Goal: Task Accomplishment & Management: Use online tool/utility

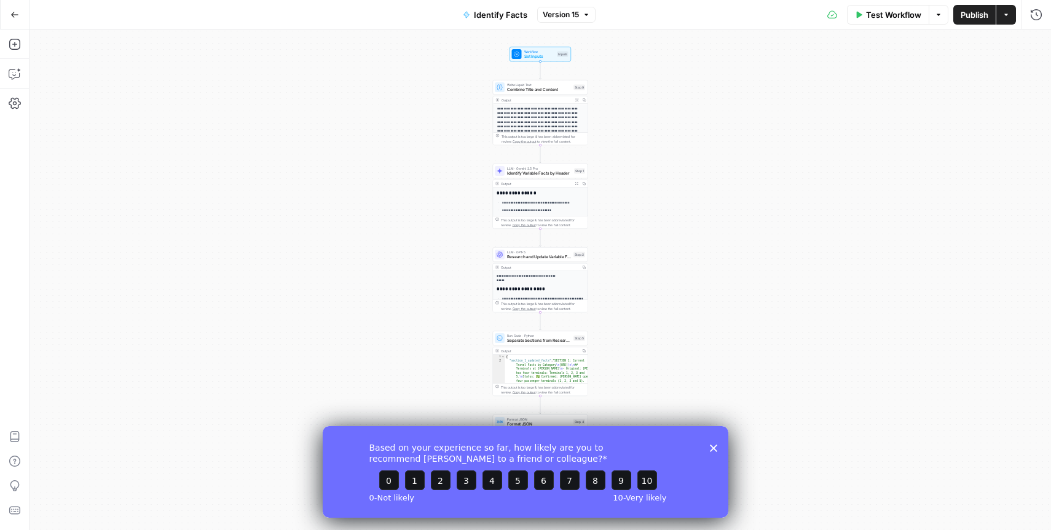
click at [409, 200] on div "**********" at bounding box center [541, 280] width 1022 height 500
click at [717, 452] on div "Based on your experience so far, how likely are you to recommend [PERSON_NAME] …" at bounding box center [526, 471] width 406 height 92
click at [712, 451] on icon "Close survey" at bounding box center [713, 447] width 7 height 7
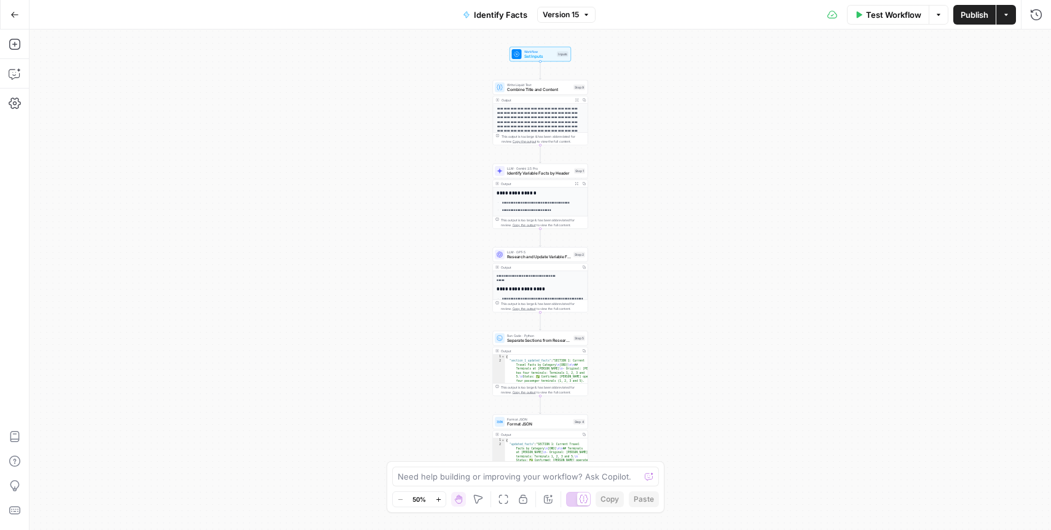
click at [296, 341] on div "**********" at bounding box center [541, 280] width 1022 height 500
click at [14, 16] on icon "button" at bounding box center [14, 14] width 9 height 9
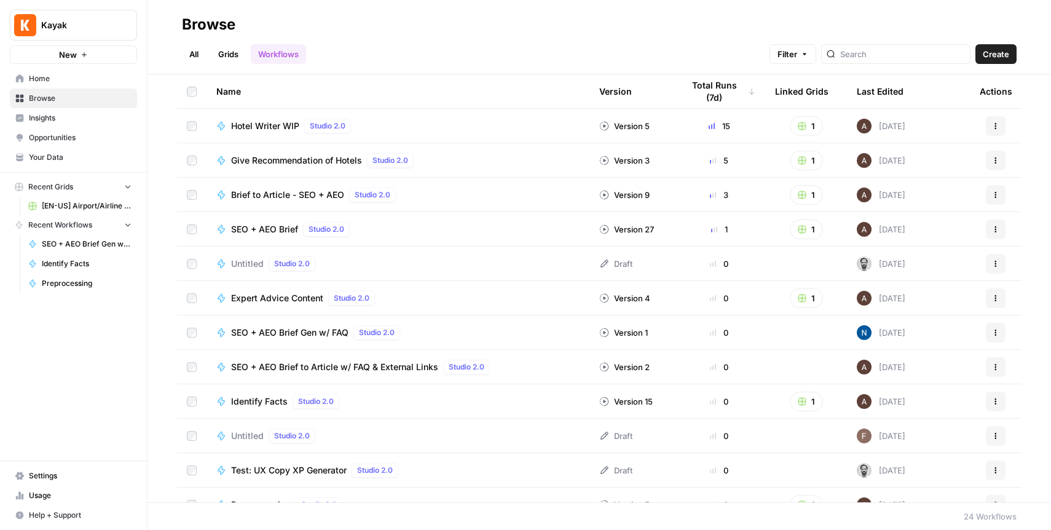
click at [223, 50] on link "Grids" at bounding box center [228, 54] width 35 height 20
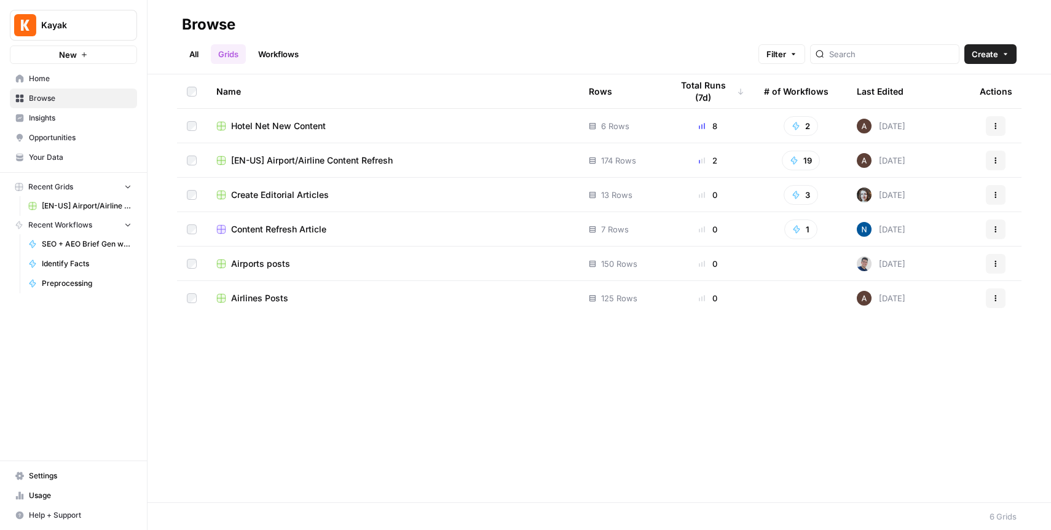
click at [190, 56] on link "All" at bounding box center [194, 54] width 24 height 20
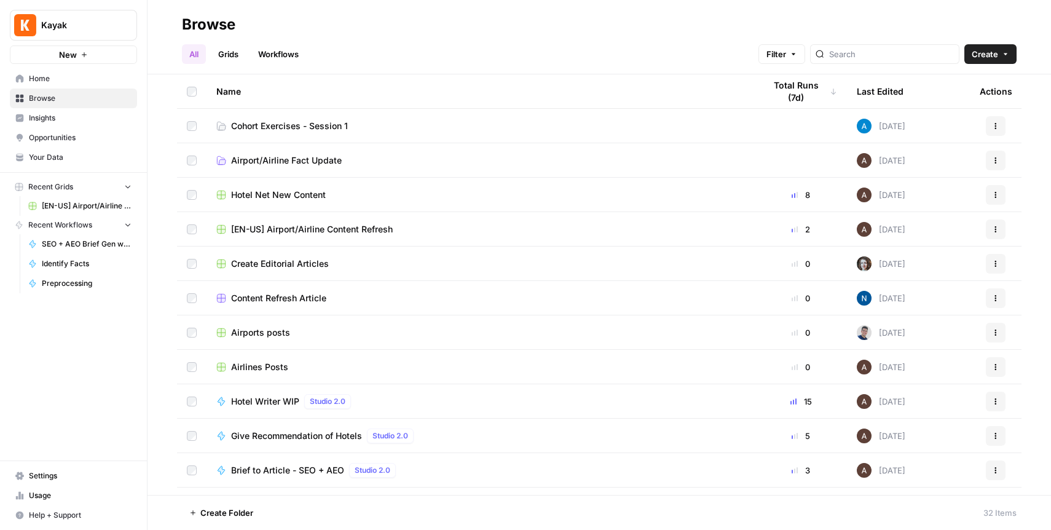
click at [267, 128] on span "Cohort Exercises - Session 1" at bounding box center [289, 126] width 117 height 12
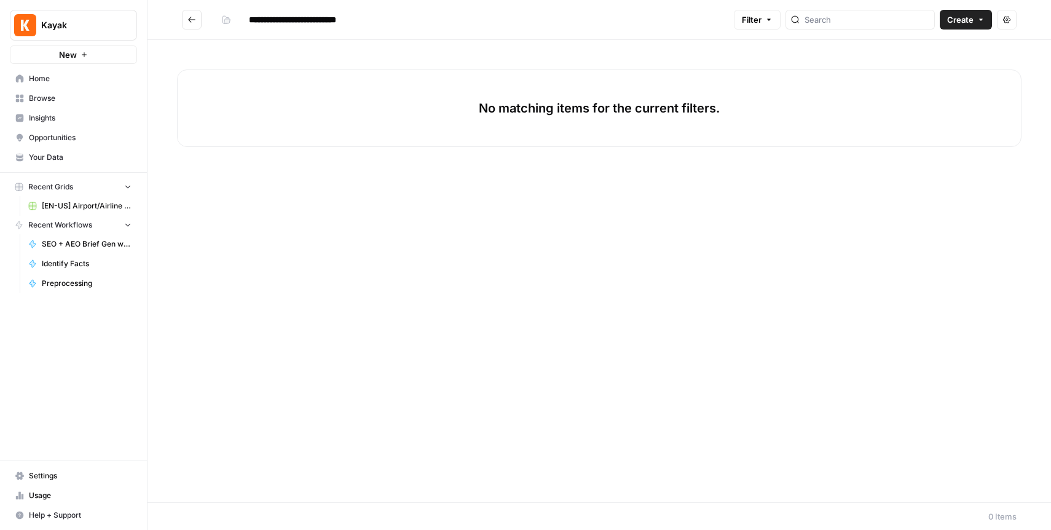
click at [960, 18] on span "Create" at bounding box center [960, 20] width 26 height 12
click at [920, 63] on span "Workflow" at bounding box center [942, 66] width 69 height 12
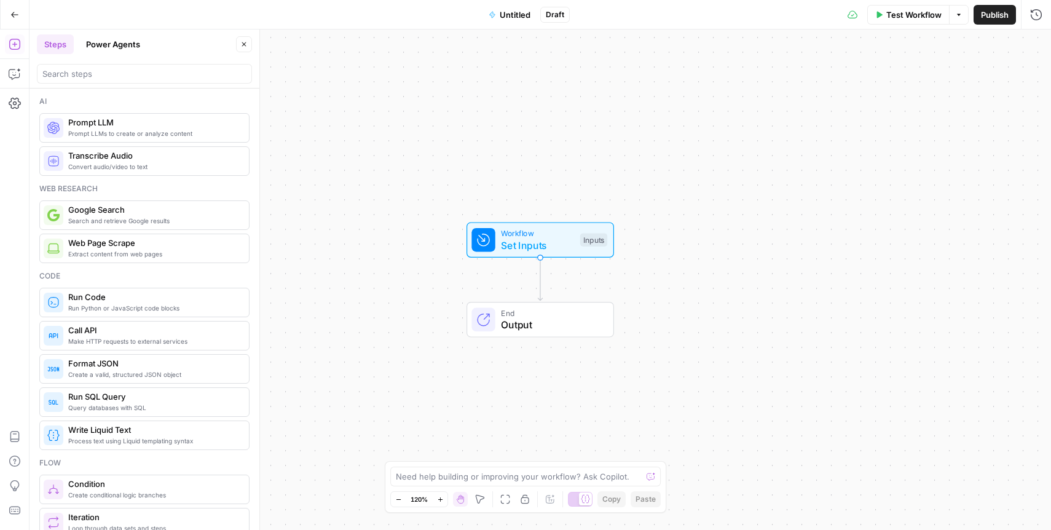
click at [519, 17] on span "Untitled" at bounding box center [515, 15] width 31 height 12
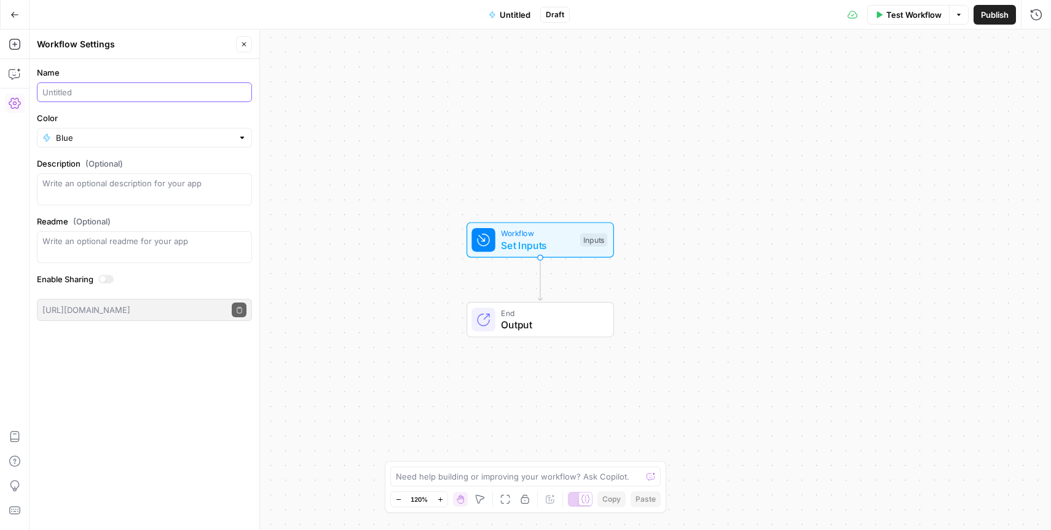
click at [108, 95] on input "Name" at bounding box center [144, 92] width 204 height 12
type input "Create Meta Description - [PERSON_NAME]"
click at [984, 14] on span "Publish" at bounding box center [995, 15] width 28 height 12
click at [414, 15] on icon "button" at bounding box center [411, 14] width 5 height 6
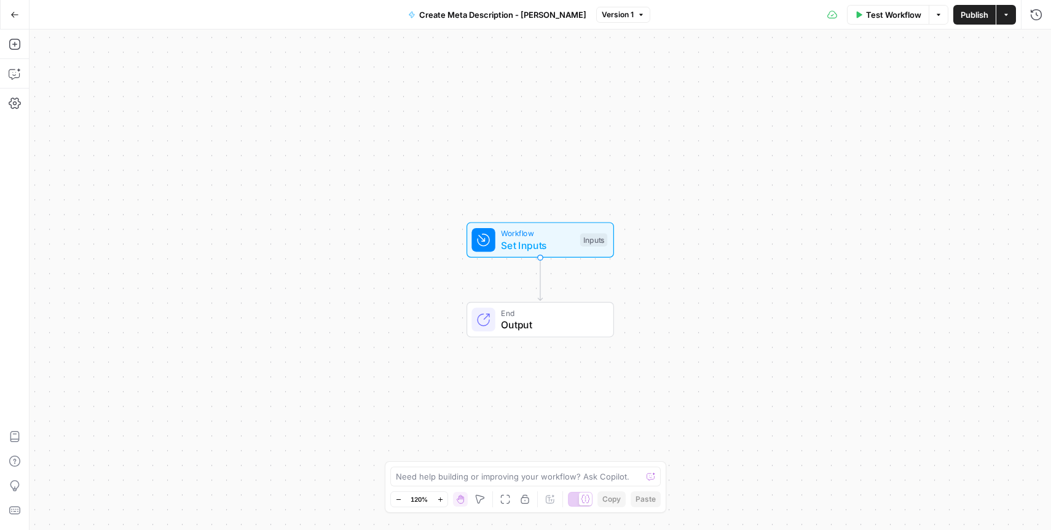
click at [414, 15] on icon "button" at bounding box center [411, 14] width 5 height 6
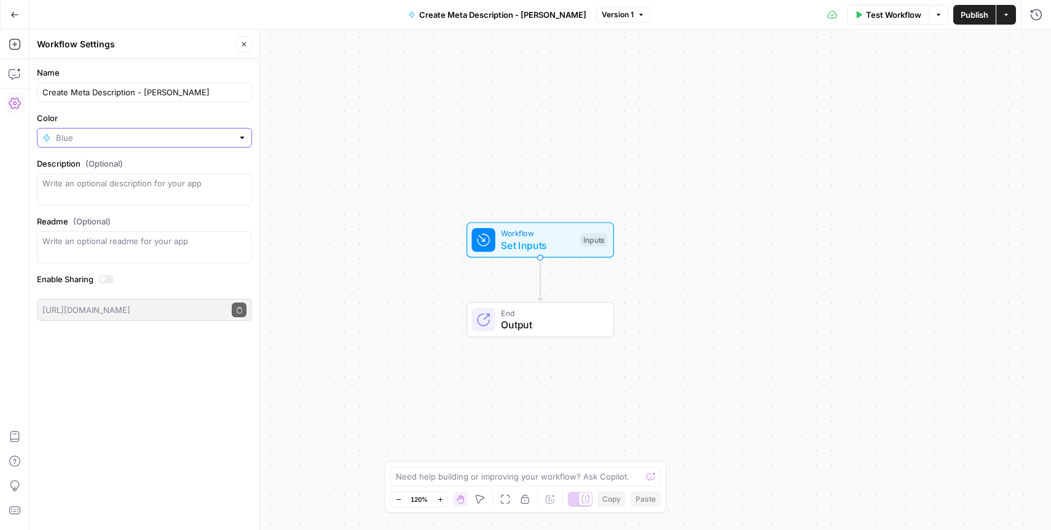
click at [79, 141] on input "Color" at bounding box center [144, 138] width 177 height 12
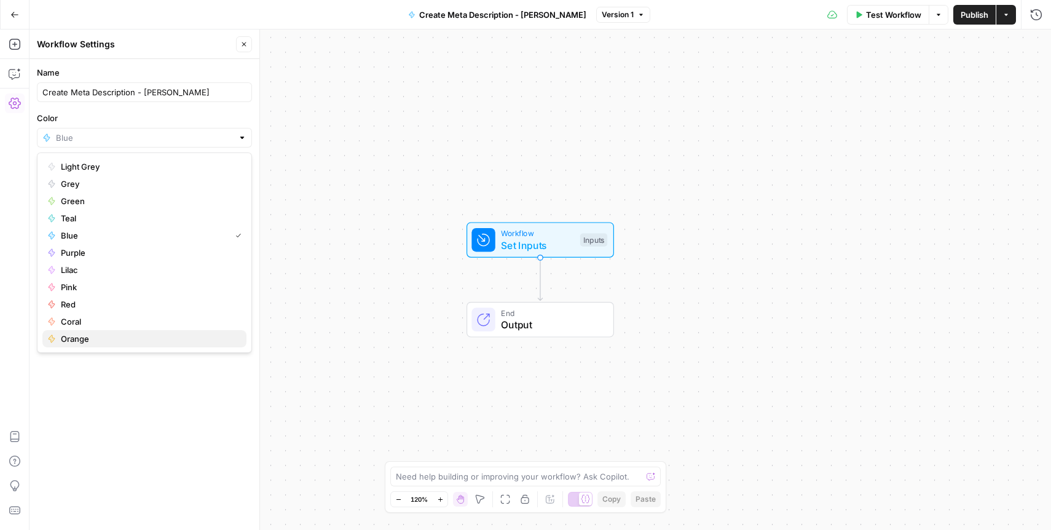
click at [84, 333] on span "Orange" at bounding box center [149, 339] width 176 height 12
type input "Orange"
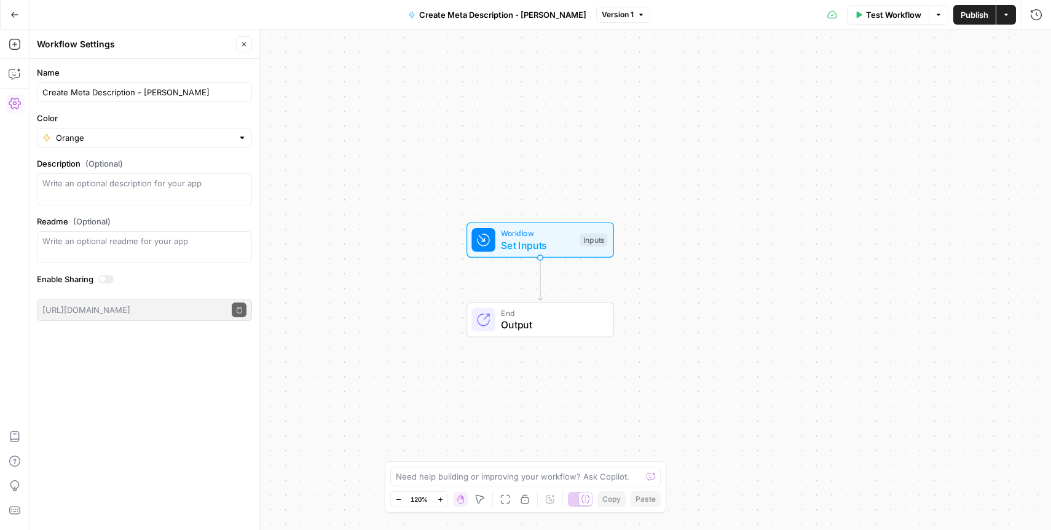
click at [125, 387] on div "Name Create Meta Description - Joao Color Orange Description (Optional) Readme …" at bounding box center [145, 294] width 230 height 471
click at [516, 247] on span "Set Inputs" at bounding box center [537, 245] width 73 height 15
click at [751, 79] on button "Add Field" at bounding box center [833, 84] width 374 height 20
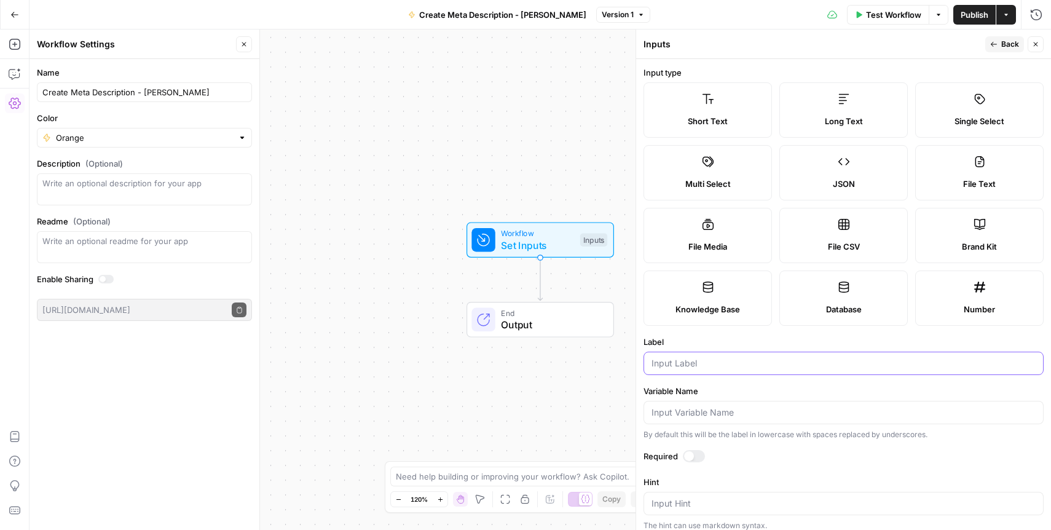
click at [719, 360] on input "Label" at bounding box center [844, 363] width 384 height 12
type input "Blog URL"
click at [236, 93] on input "Create Meta Description - [PERSON_NAME]" at bounding box center [144, 92] width 204 height 12
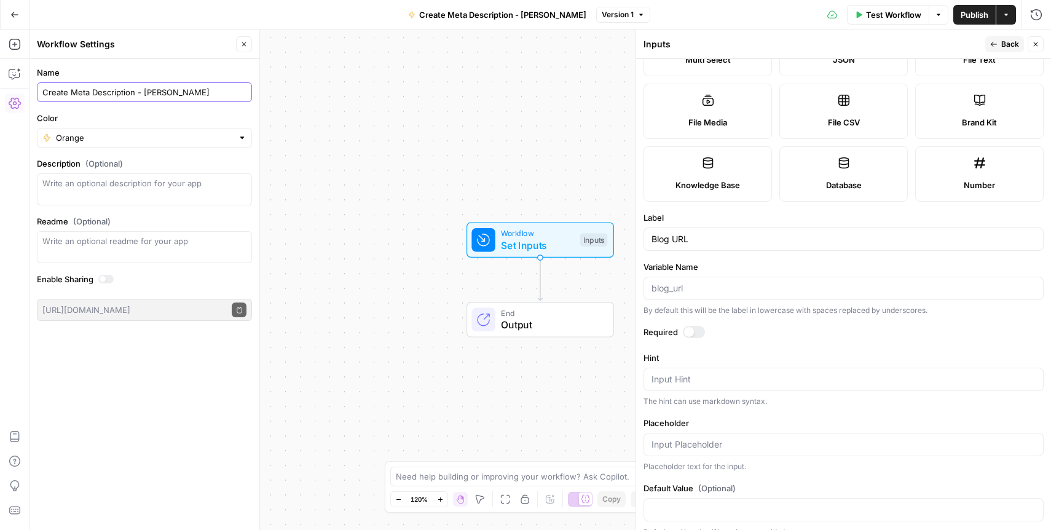
scroll to position [140, 0]
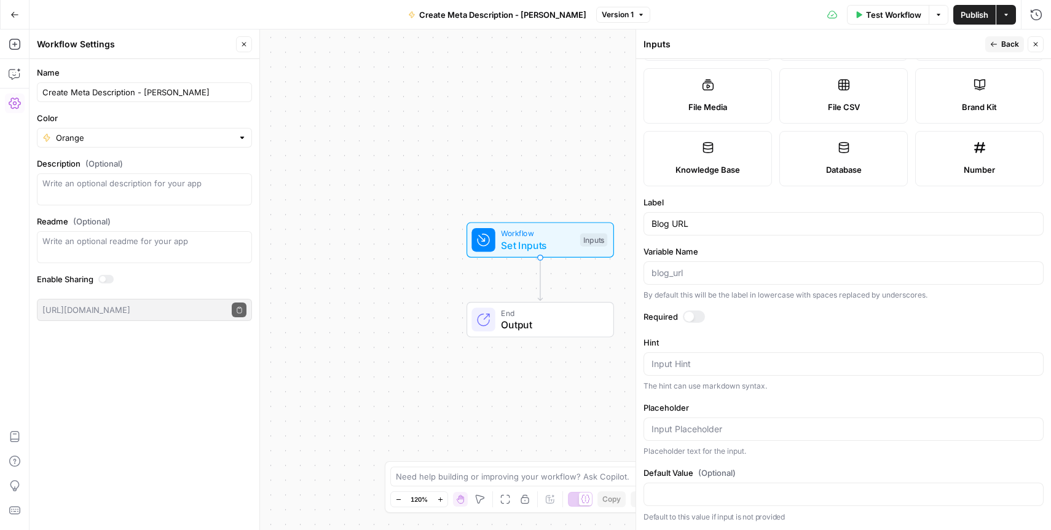
click at [693, 319] on div at bounding box center [694, 316] width 22 height 12
click at [996, 47] on icon "button" at bounding box center [993, 44] width 7 height 7
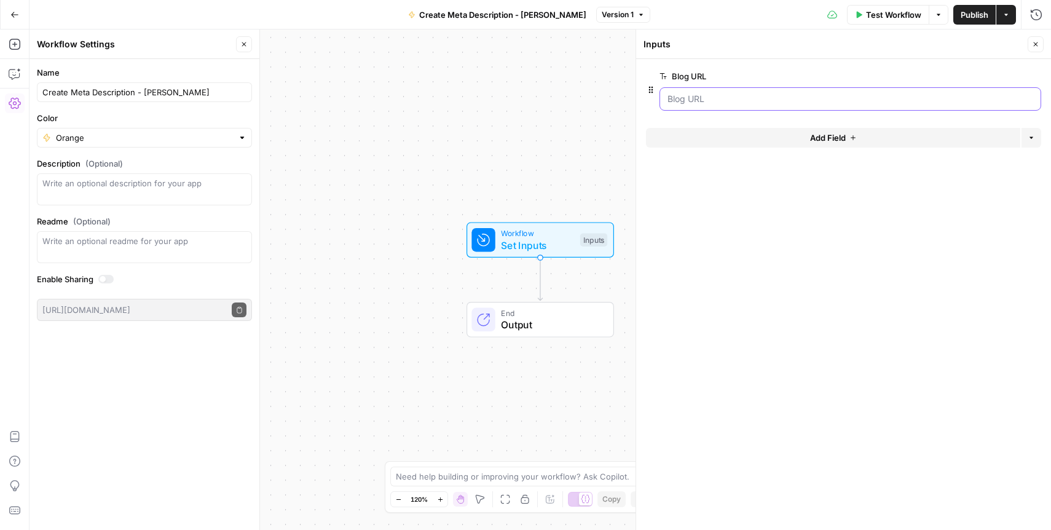
click at [768, 100] on URL "Blog URL" at bounding box center [851, 99] width 366 height 12
click at [874, 135] on button "Add Field" at bounding box center [833, 138] width 374 height 20
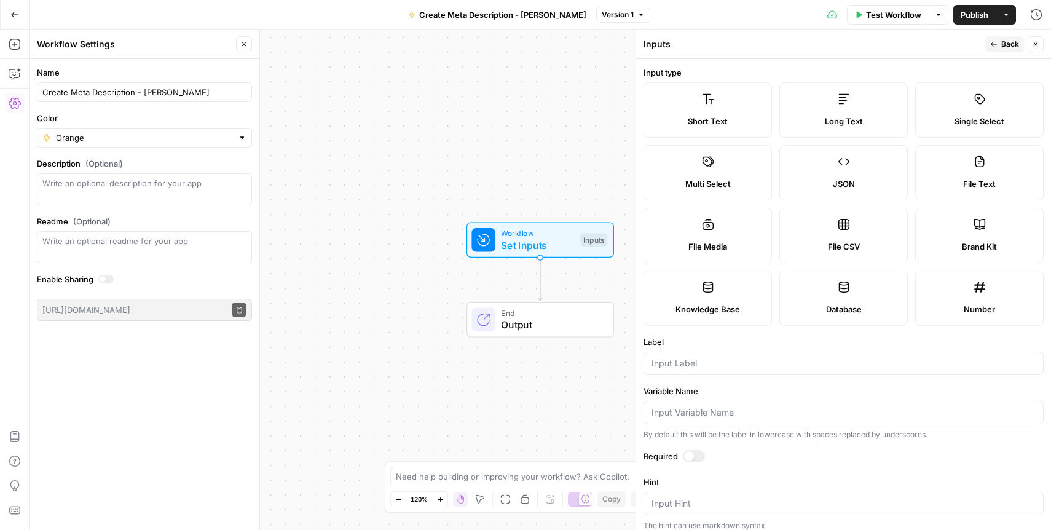
click at [958, 223] on label "Brand Kit" at bounding box center [979, 235] width 128 height 55
click at [746, 359] on input "Label" at bounding box center [844, 363] width 384 height 12
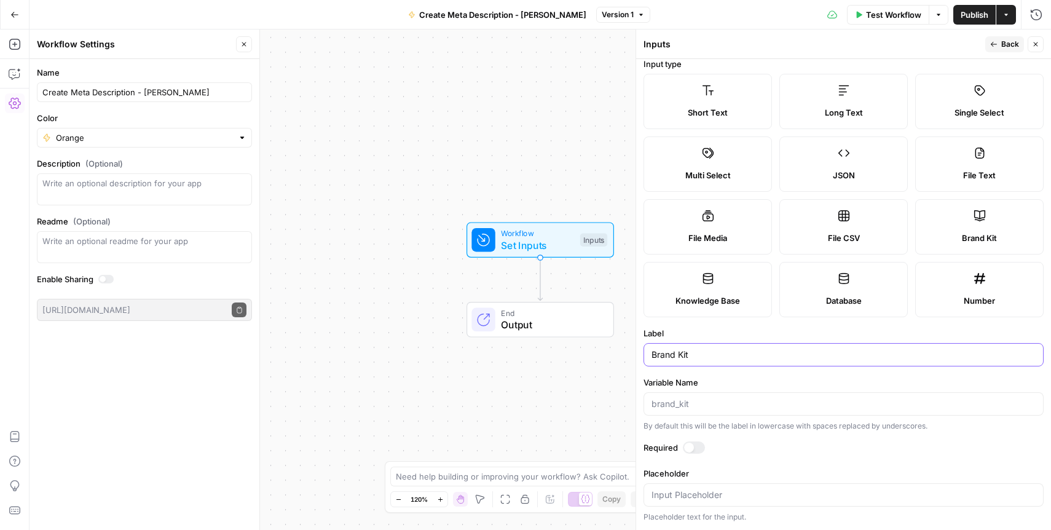
scroll to position [0, 0]
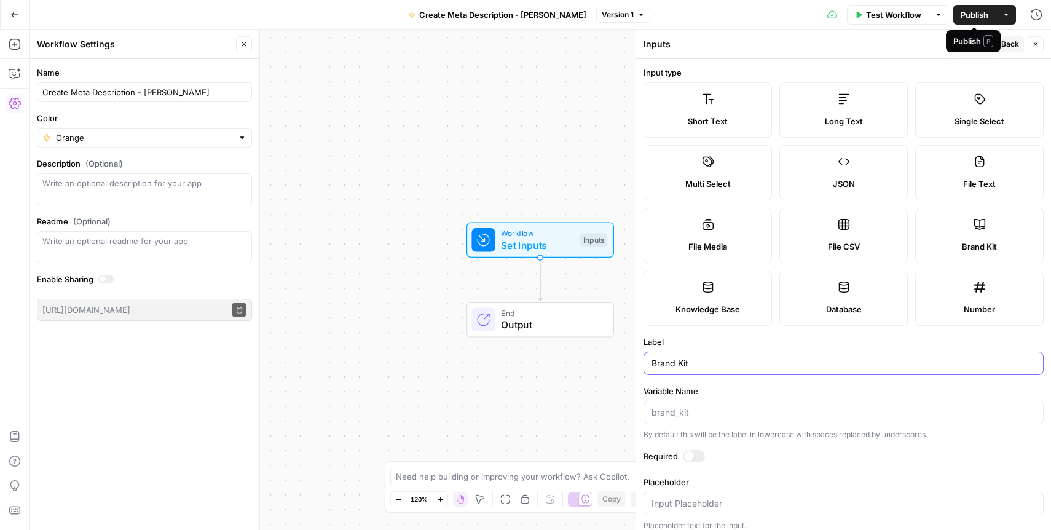
type input "Brand Kit"
click at [1010, 43] on span "Back" at bounding box center [1010, 44] width 18 height 11
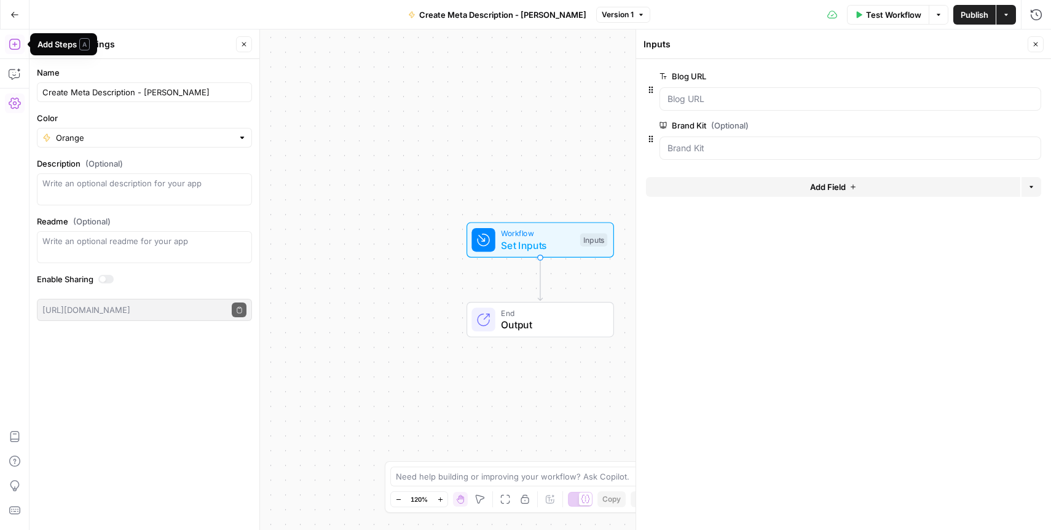
click at [12, 45] on icon "button" at bounding box center [15, 44] width 12 height 12
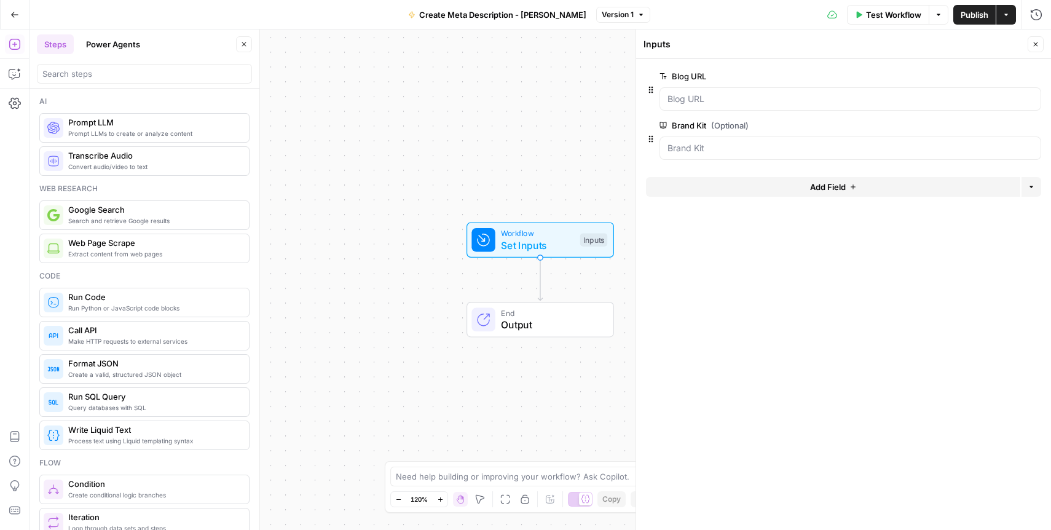
click at [138, 245] on span "Web Page Scrape" at bounding box center [153, 243] width 171 height 12
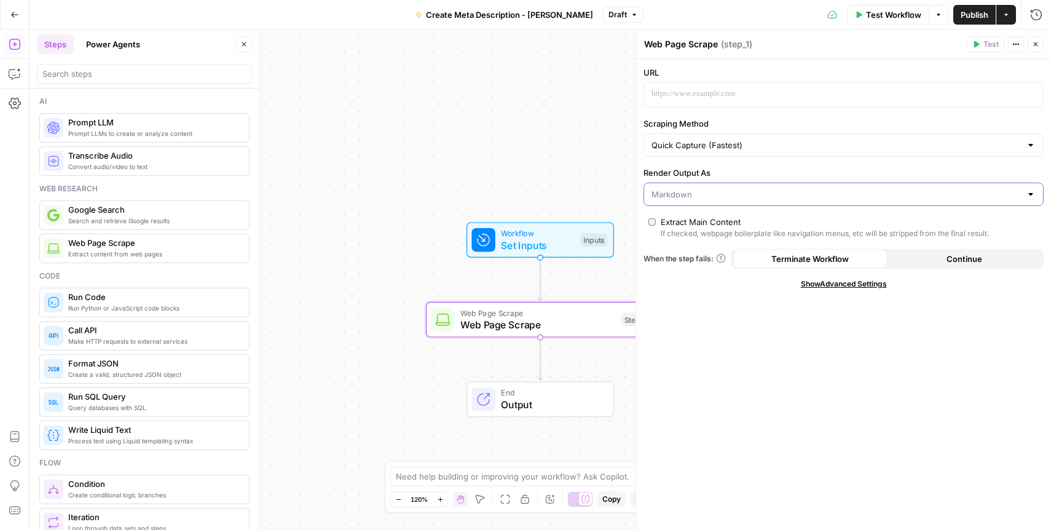
click at [699, 188] on input "Render Output As" at bounding box center [836, 194] width 369 height 12
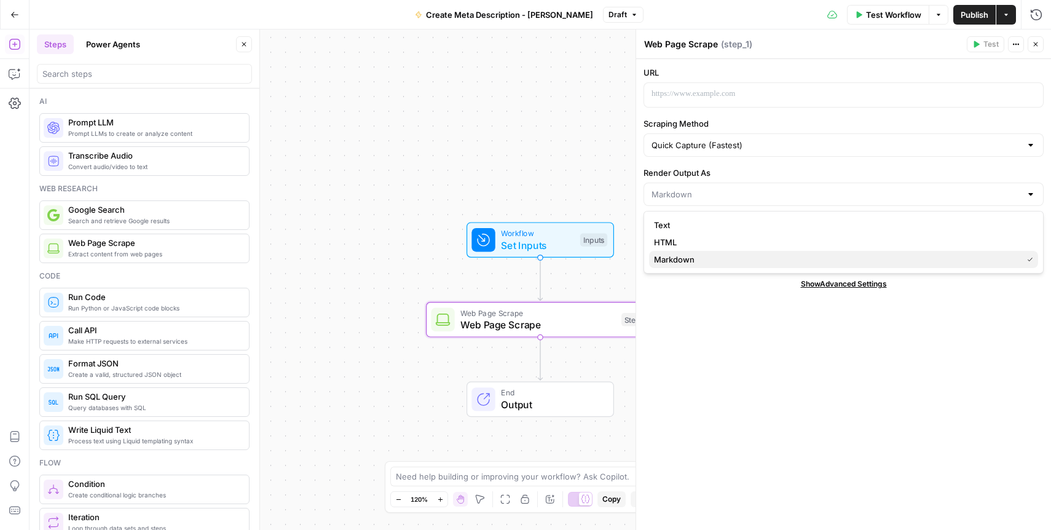
click at [688, 259] on span "Markdown" at bounding box center [835, 259] width 363 height 12
type input "Markdown"
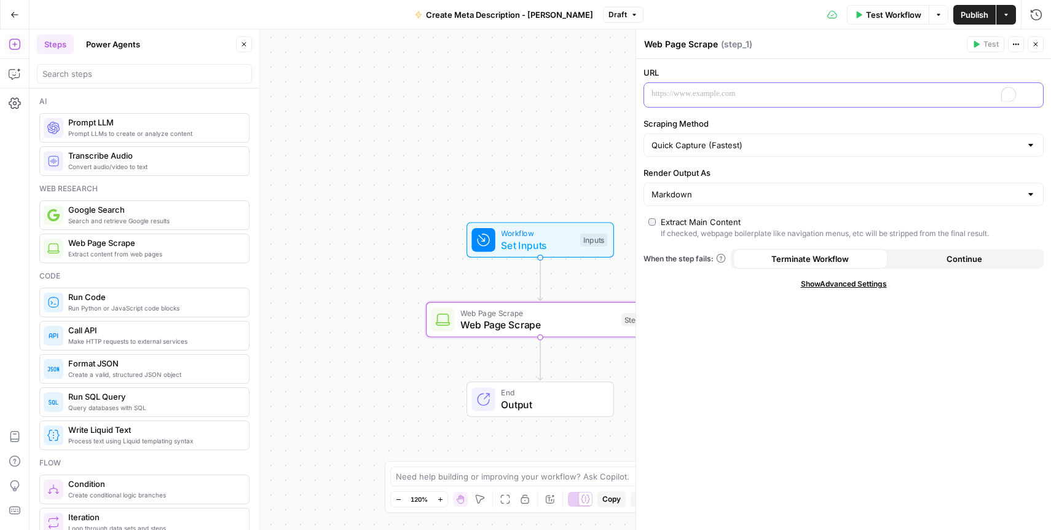
click at [675, 89] on p "To enrich screen reader interactions, please activate Accessibility in Grammarl…" at bounding box center [834, 94] width 365 height 12
click at [881, 94] on p "To enrich screen reader interactions, please activate Accessibility in Grammarl…" at bounding box center [834, 94] width 365 height 12
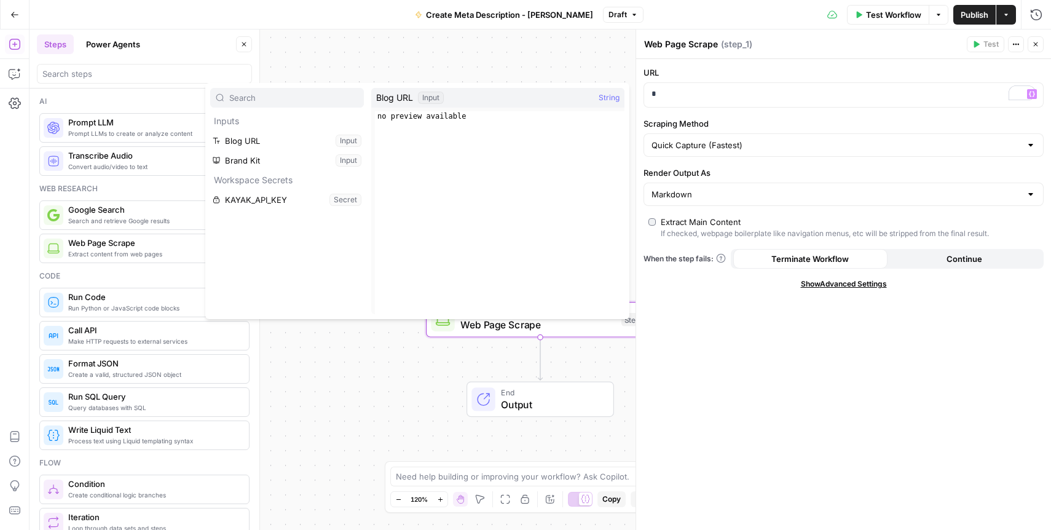
click at [536, 102] on div "Blog URL Input String" at bounding box center [497, 98] width 253 height 20
click at [401, 98] on span "Blog URL" at bounding box center [394, 98] width 37 height 12
click at [430, 98] on div "Input" at bounding box center [431, 98] width 26 height 12
click at [525, 98] on div "Blog URL Input String" at bounding box center [497, 98] width 253 height 20
click at [249, 139] on button "Select variable Blog URL" at bounding box center [287, 141] width 154 height 20
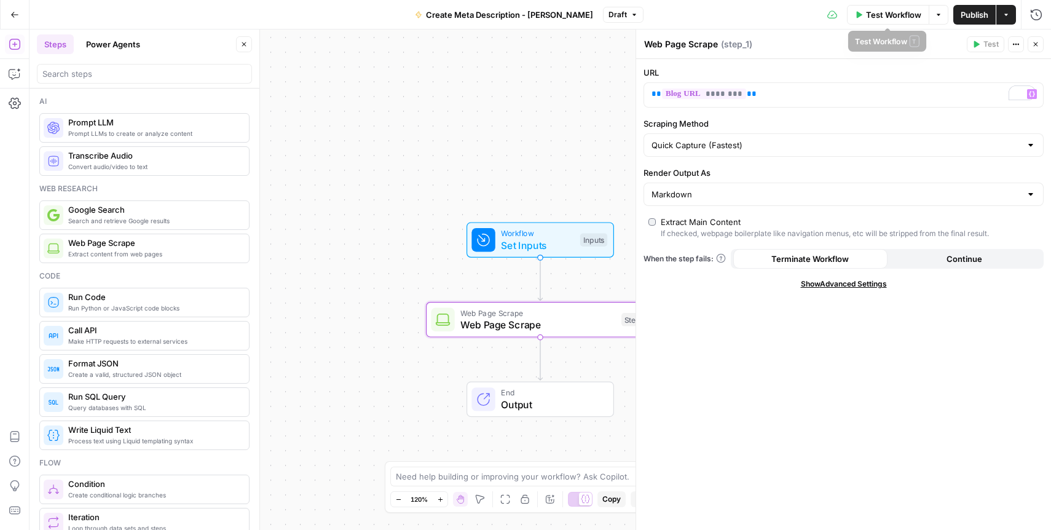
click at [890, 14] on span "Test Workflow" at bounding box center [893, 15] width 55 height 12
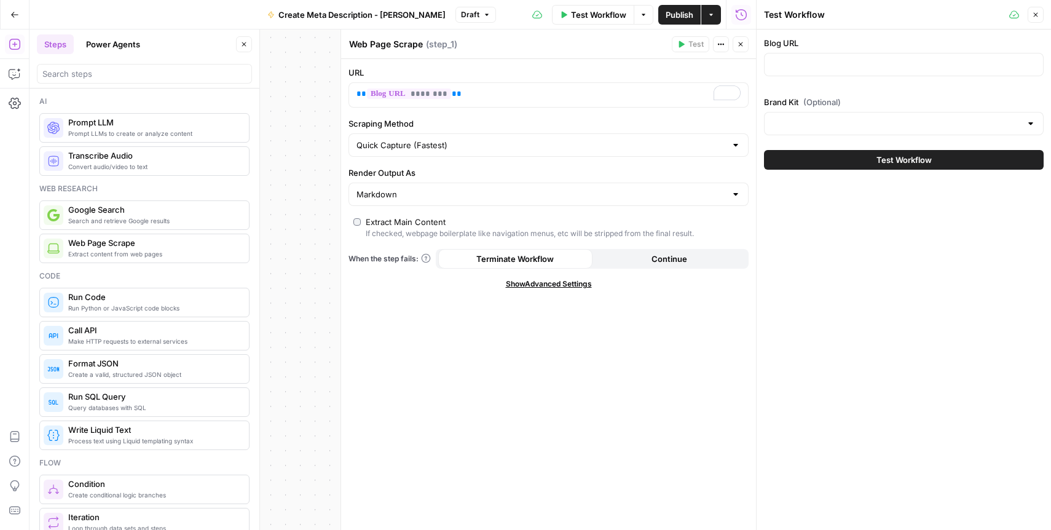
click at [738, 42] on icon "button" at bounding box center [740, 44] width 7 height 7
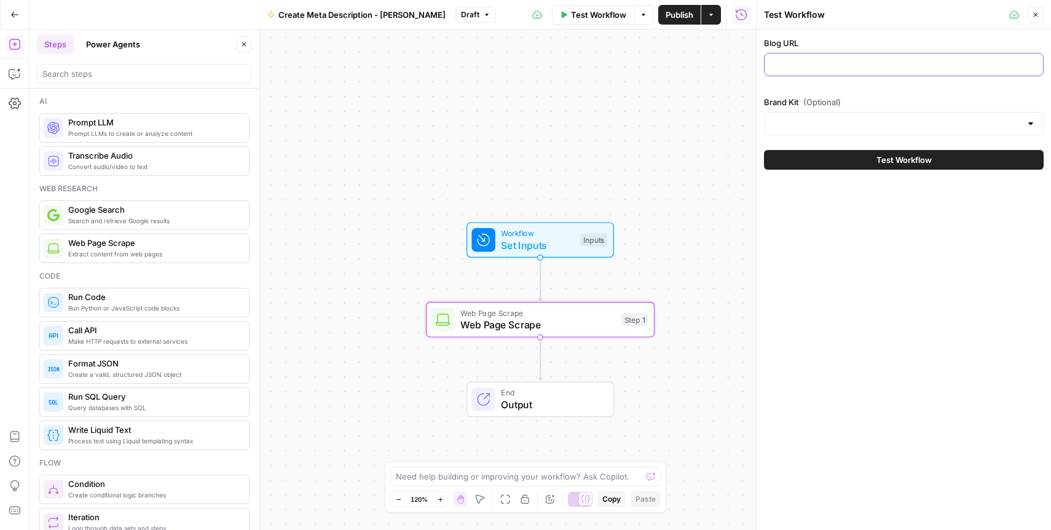
click at [797, 61] on input "Blog URL" at bounding box center [904, 64] width 264 height 12
click at [858, 69] on input "Blog URL" at bounding box center [904, 64] width 264 height 12
paste input "https://www.kayak.com/news/introducing-kayak-ai/"
type input "https://www.kayak.com/news/introducing-kayak-ai/"
click at [838, 122] on input "Brand Kit (Optional)" at bounding box center [896, 123] width 249 height 12
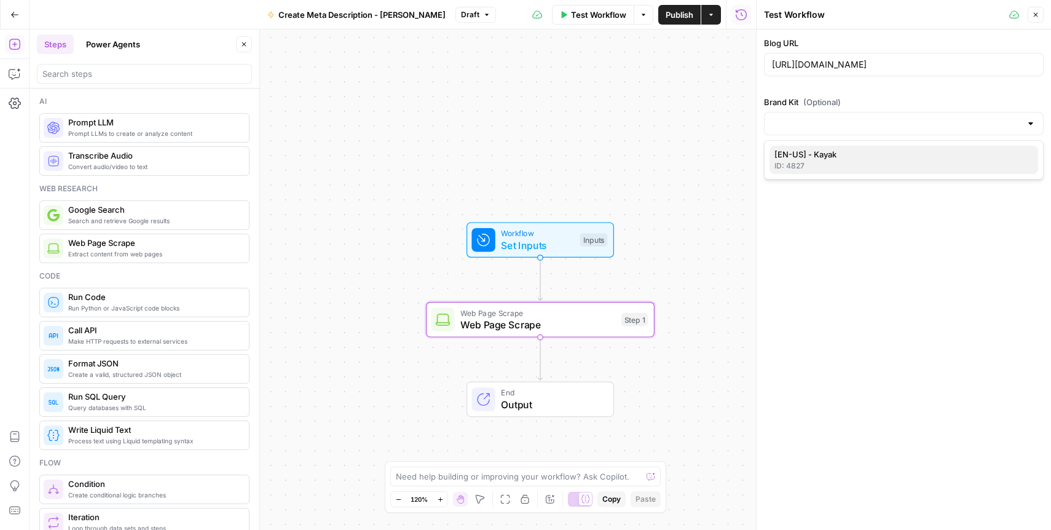
click at [837, 162] on div "ID: 4827" at bounding box center [904, 165] width 259 height 11
type input "[EN-US] - Kayak"
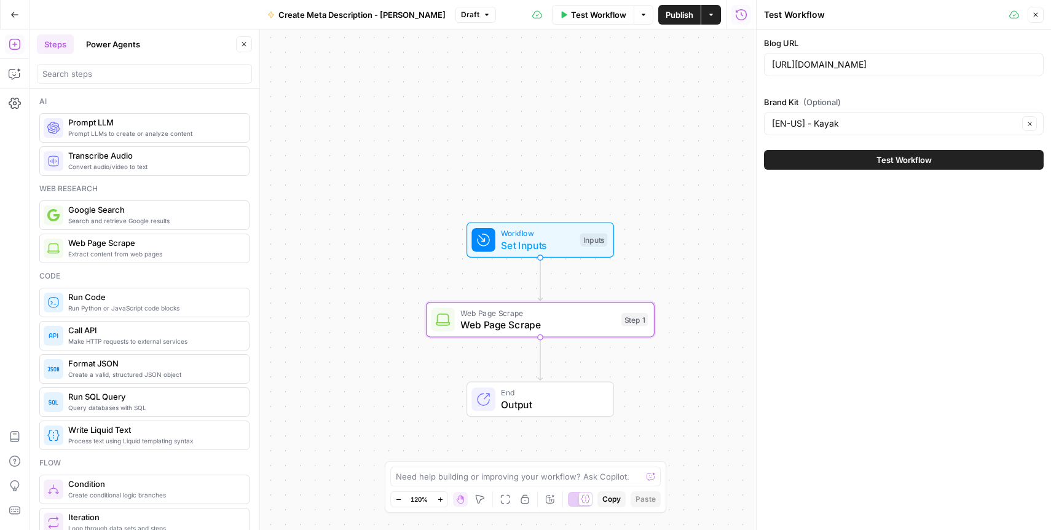
click at [1035, 14] on icon "button" at bounding box center [1036, 15] width 4 height 4
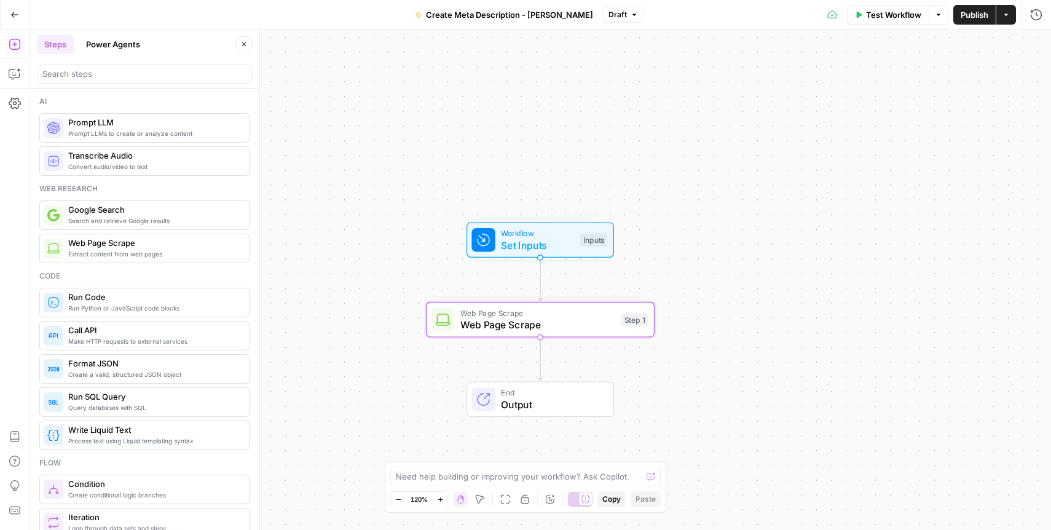
click at [491, 324] on span "Web Page Scrape" at bounding box center [537, 324] width 155 height 15
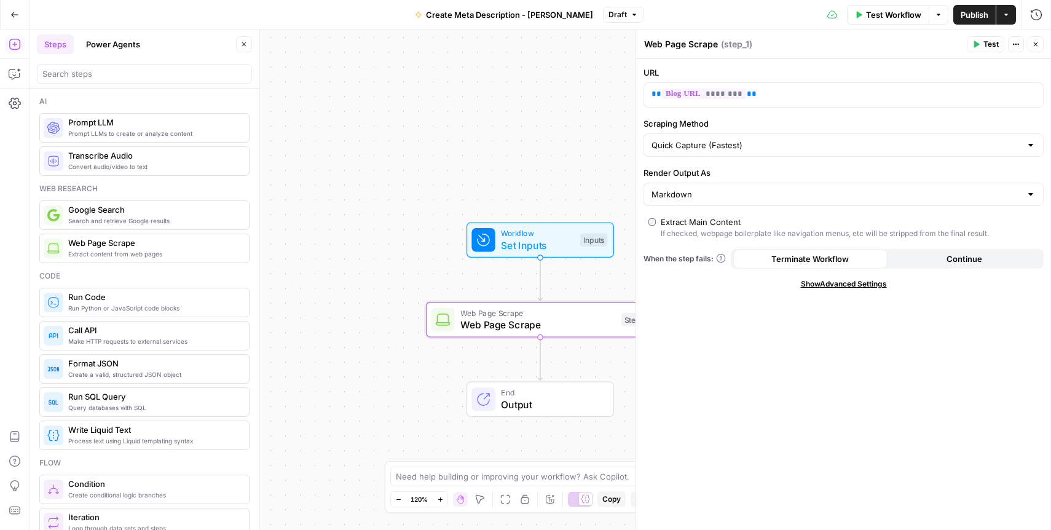
click at [984, 41] on span "Test" at bounding box center [991, 44] width 15 height 11
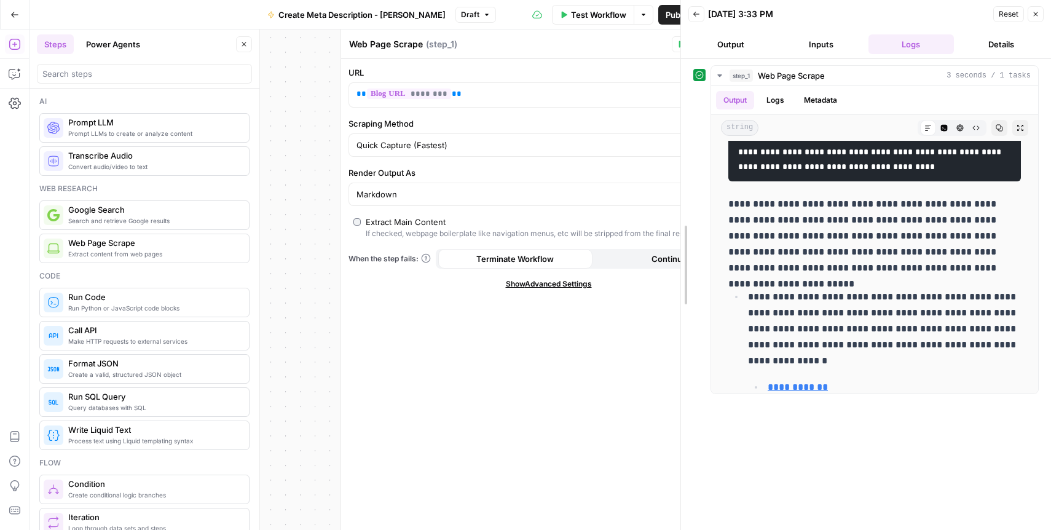
scroll to position [5024, 0]
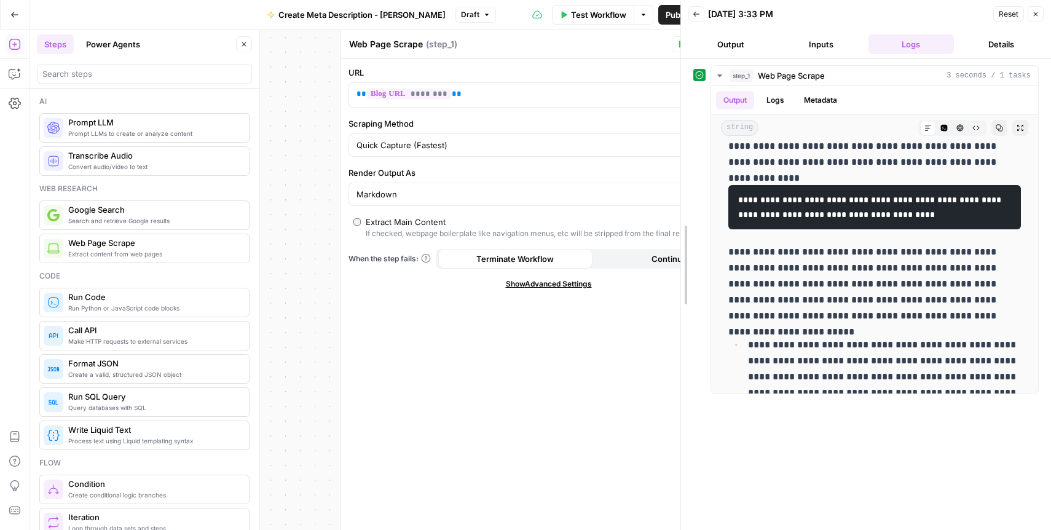
drag, startPoint x: 757, startPoint y: 240, endPoint x: 682, endPoint y: 243, distance: 75.7
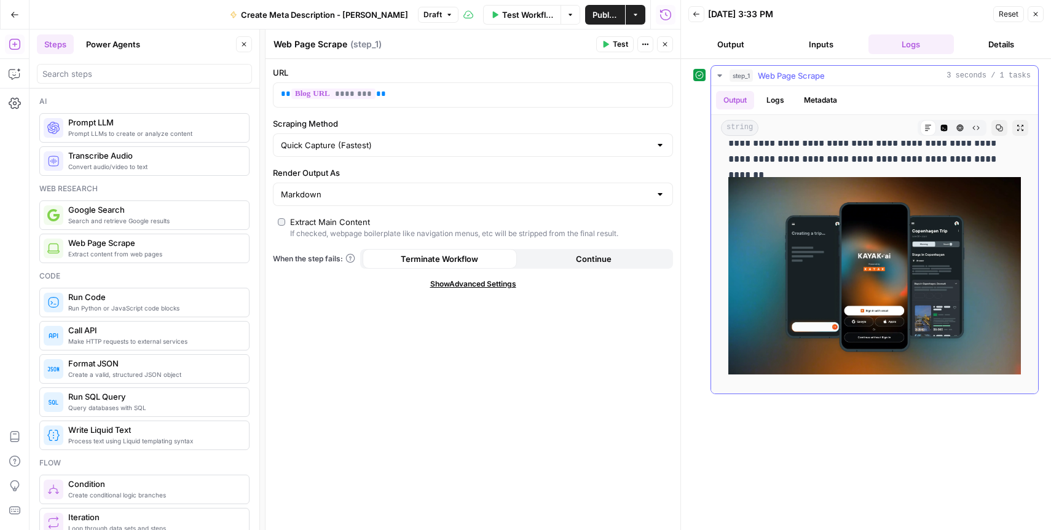
scroll to position [8723, 0]
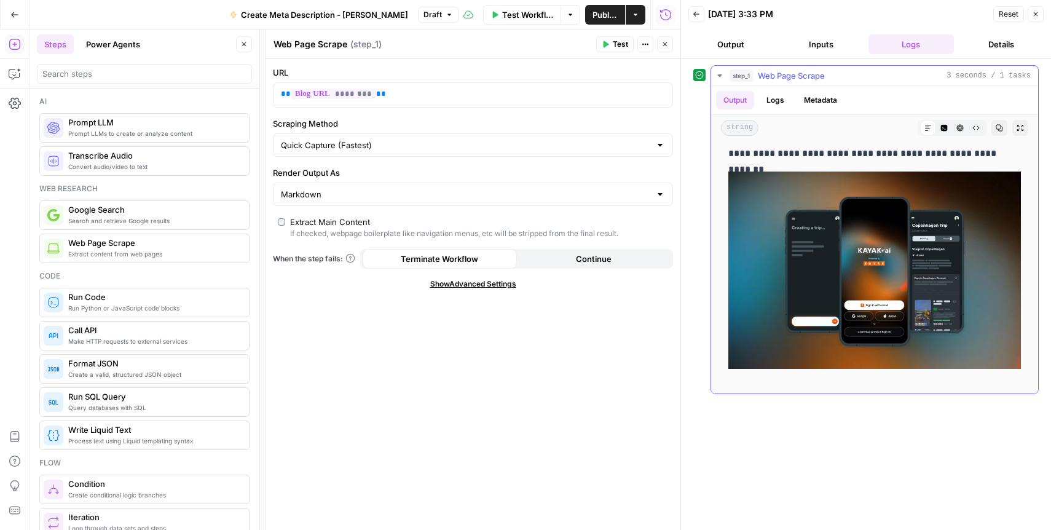
click at [779, 103] on button "Logs" at bounding box center [775, 100] width 33 height 18
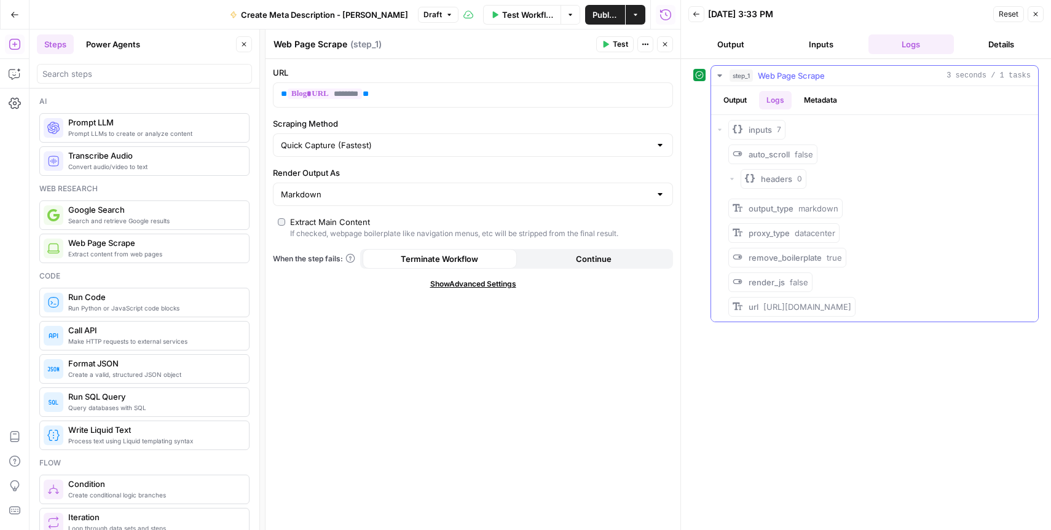
scroll to position [0, 0]
click at [813, 101] on button "Metadata" at bounding box center [821, 100] width 48 height 18
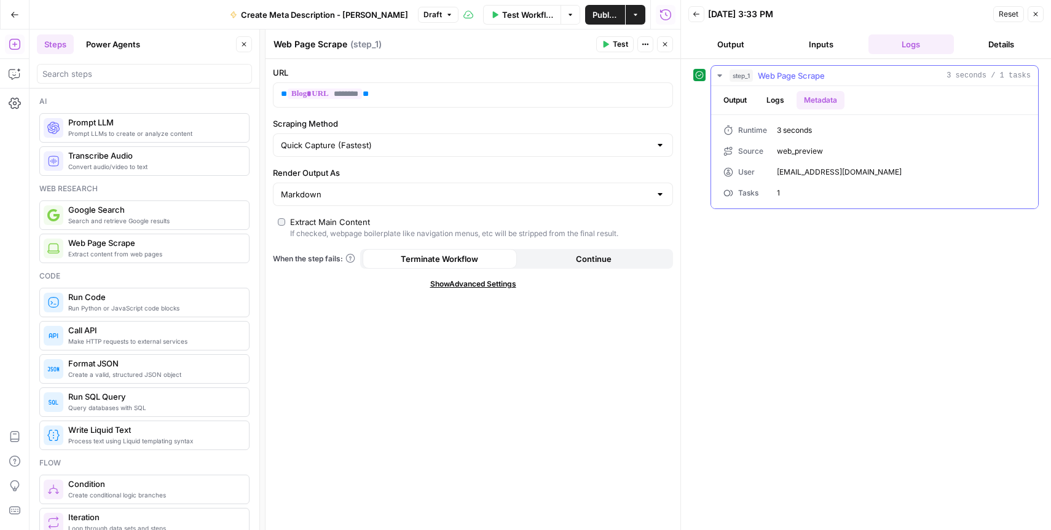
click at [730, 95] on button "Output" at bounding box center [735, 100] width 38 height 18
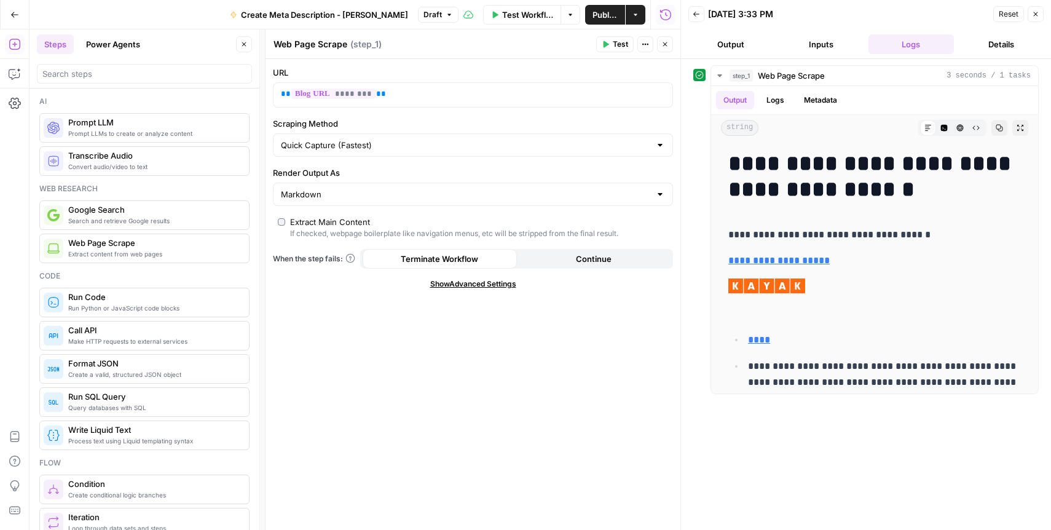
click at [824, 45] on button "Inputs" at bounding box center [821, 44] width 85 height 20
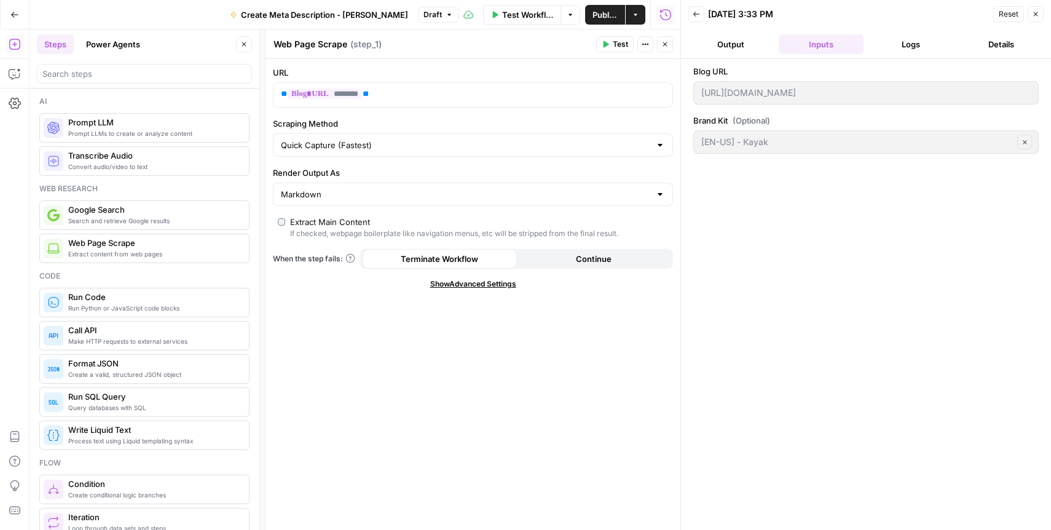
click at [899, 45] on button "Logs" at bounding box center [911, 44] width 85 height 20
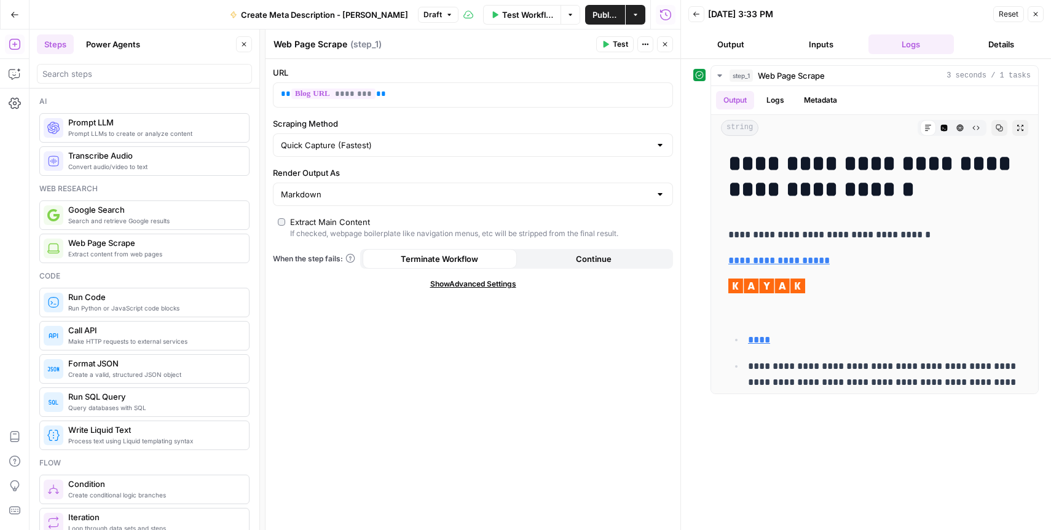
click at [1035, 18] on button "Close" at bounding box center [1036, 14] width 16 height 16
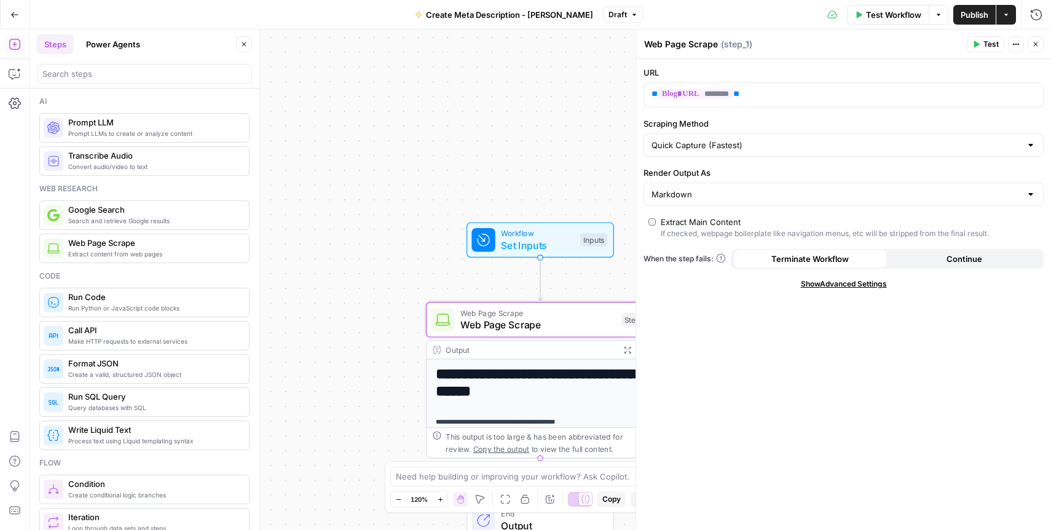
click at [974, 13] on span "Publish" at bounding box center [975, 15] width 28 height 12
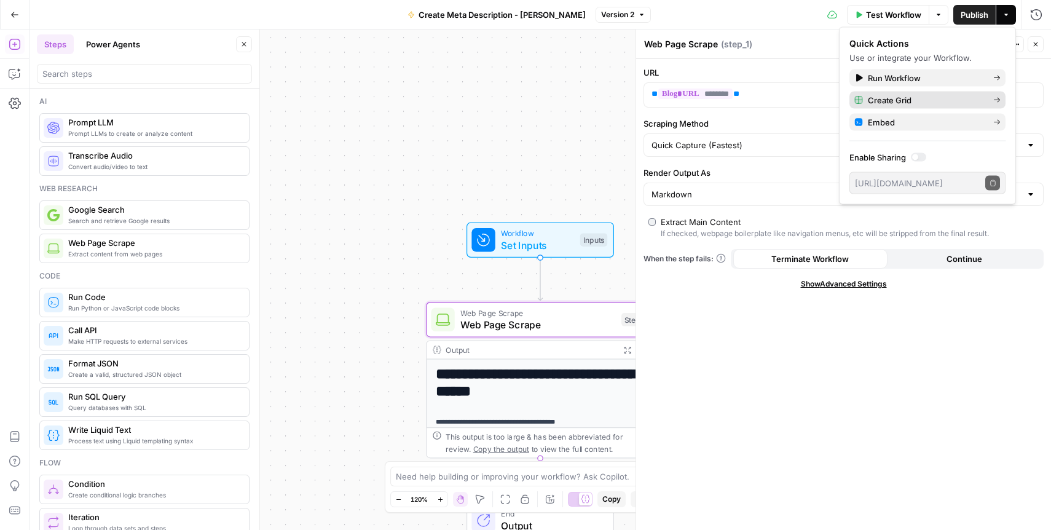
click at [912, 95] on span "Create Grid" at bounding box center [926, 100] width 116 height 12
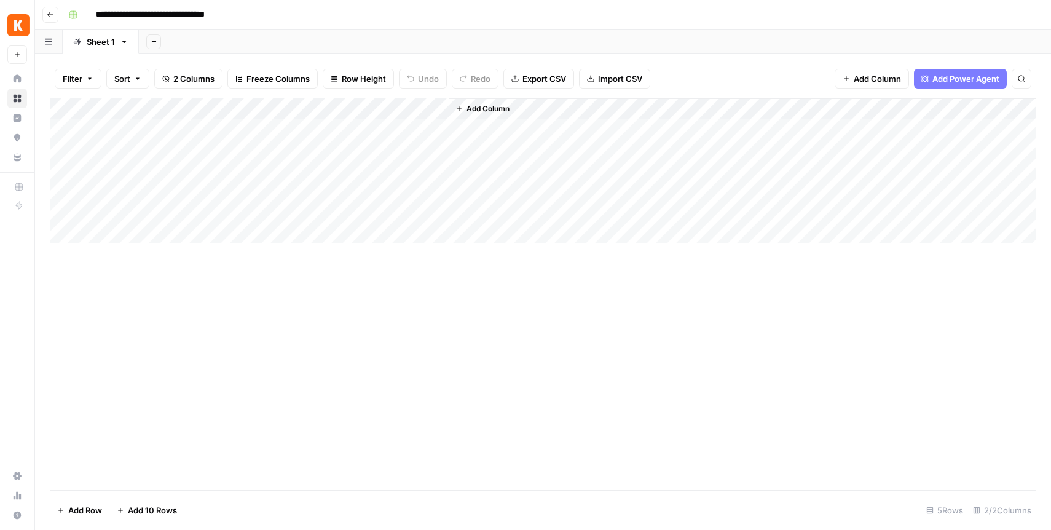
click at [44, 14] on button "Go back" at bounding box center [50, 15] width 16 height 16
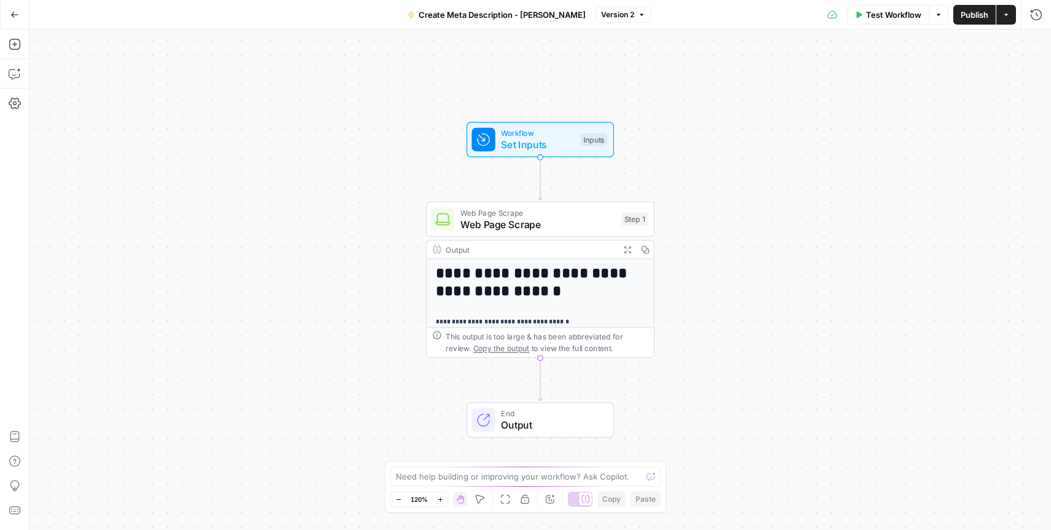
click at [561, 389] on div "**********" at bounding box center [541, 280] width 1022 height 500
click at [540, 376] on icon "Edge from step_1 to end" at bounding box center [540, 379] width 4 height 43
click at [542, 371] on icon "Edge from step_1 to end" at bounding box center [540, 379] width 4 height 43
click at [538, 371] on icon "Edge from step_1 to end" at bounding box center [540, 379] width 4 height 43
click at [581, 297] on h1 "**********" at bounding box center [541, 282] width 210 height 35
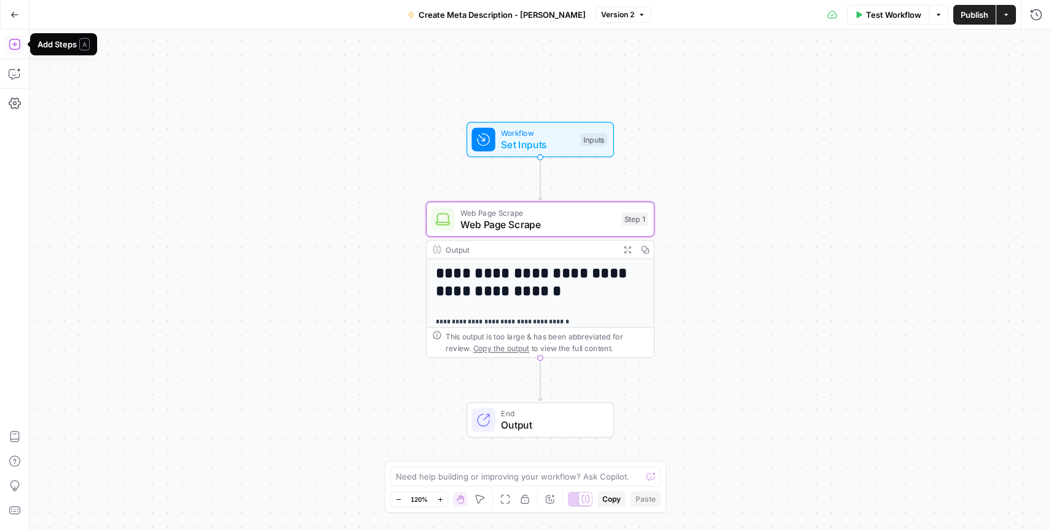
click at [14, 39] on icon "button" at bounding box center [14, 44] width 11 height 11
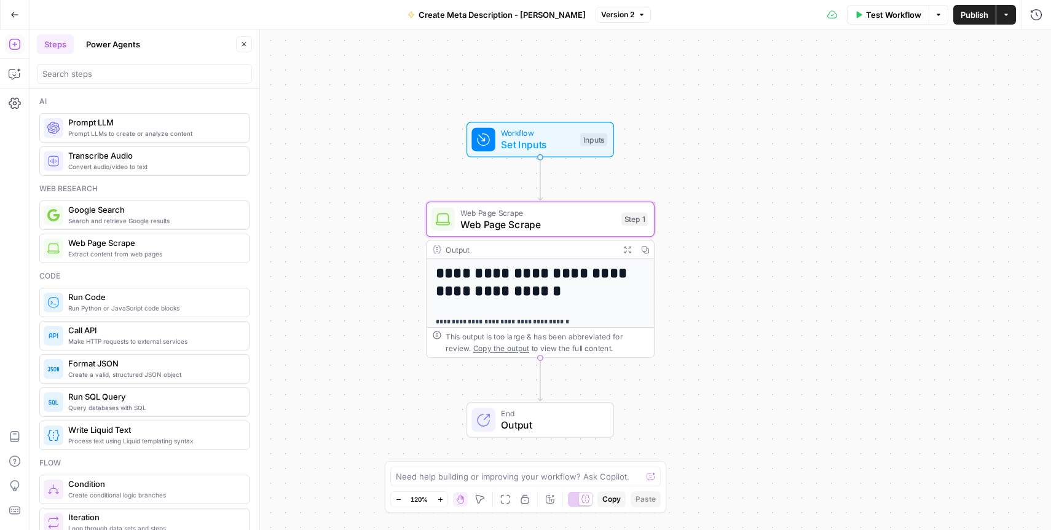
click at [208, 133] on span "Prompt LLMs to create or analyze content" at bounding box center [153, 133] width 171 height 10
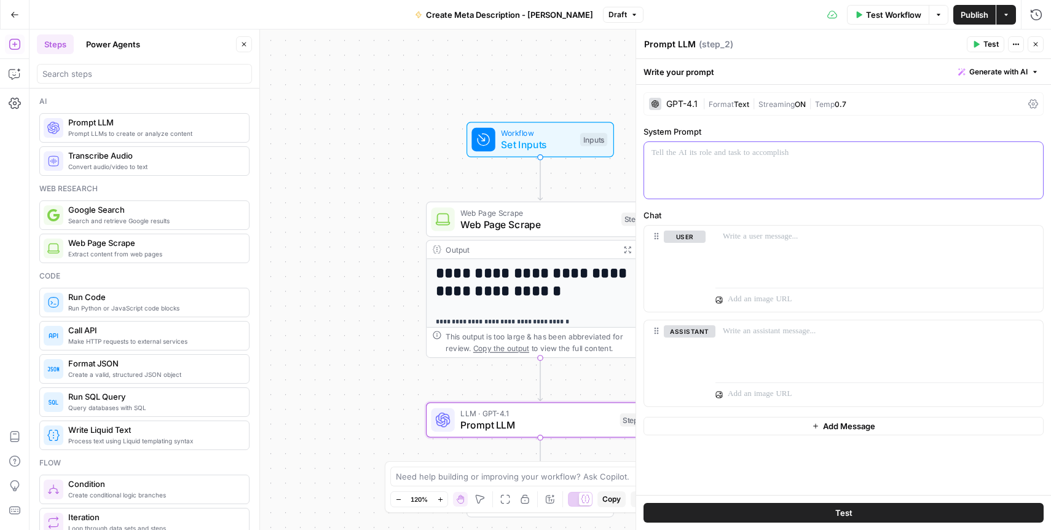
click at [691, 160] on div at bounding box center [843, 170] width 399 height 57
click at [692, 106] on div "GPT-4.1" at bounding box center [681, 104] width 31 height 9
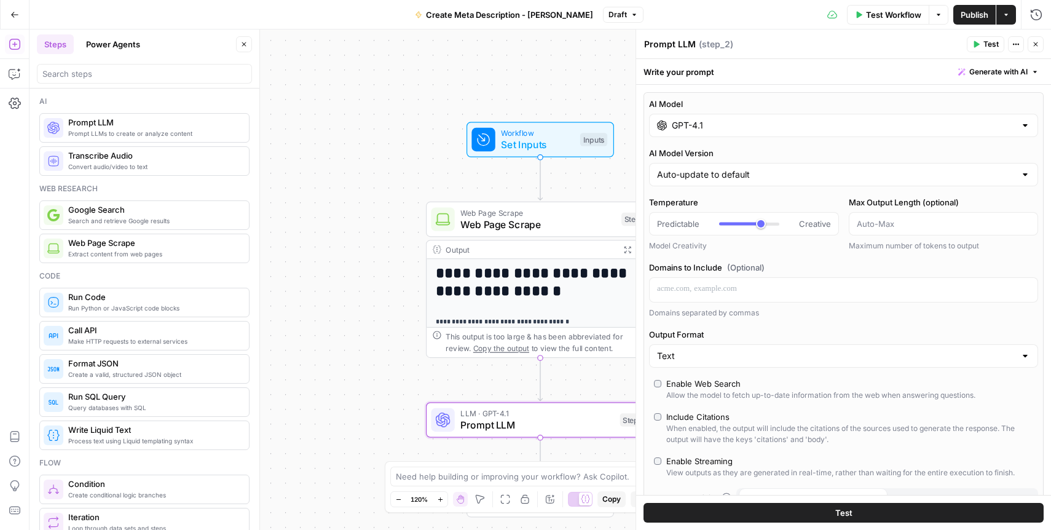
click at [1036, 45] on icon "button" at bounding box center [1035, 44] width 7 height 7
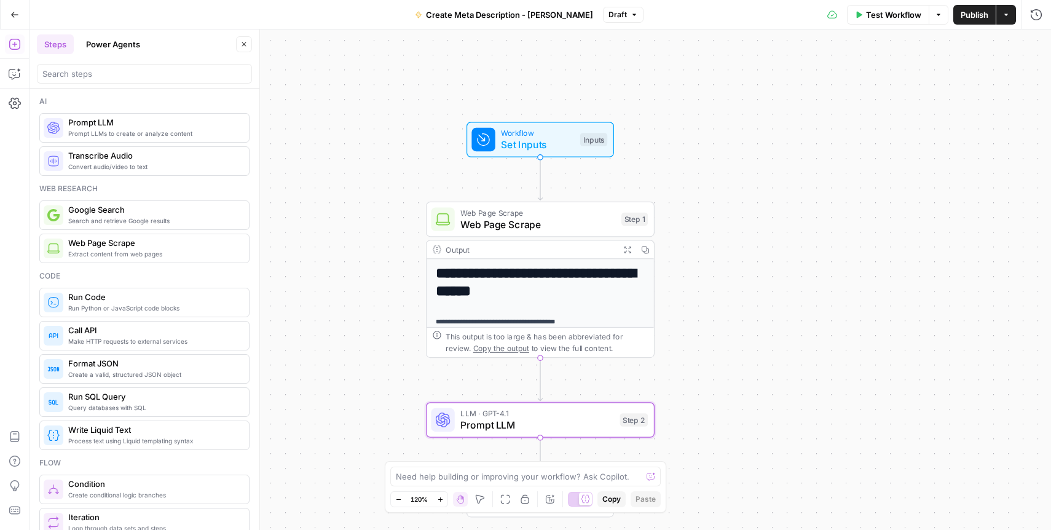
click at [572, 425] on span "Prompt LLM" at bounding box center [537, 424] width 154 height 15
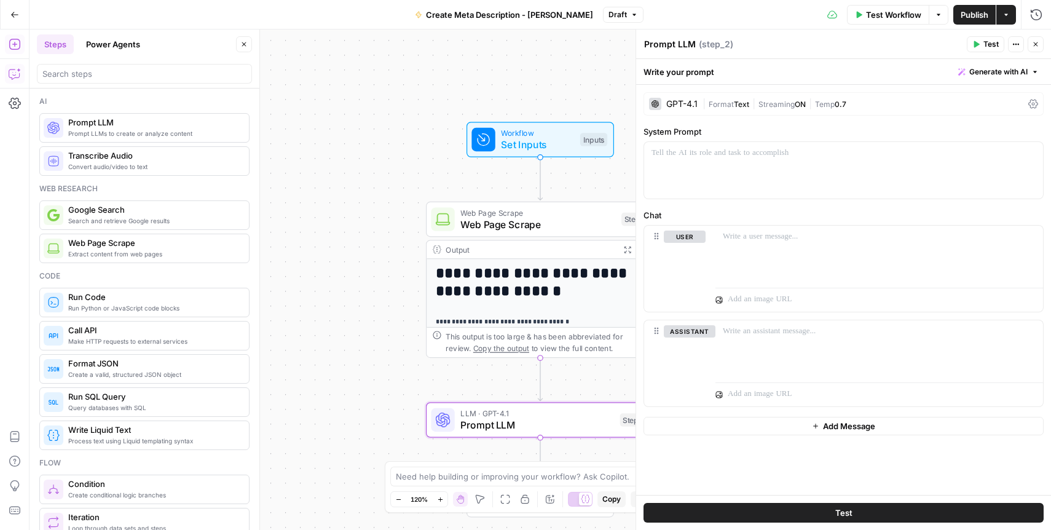
click at [13, 69] on icon "button" at bounding box center [15, 74] width 12 height 12
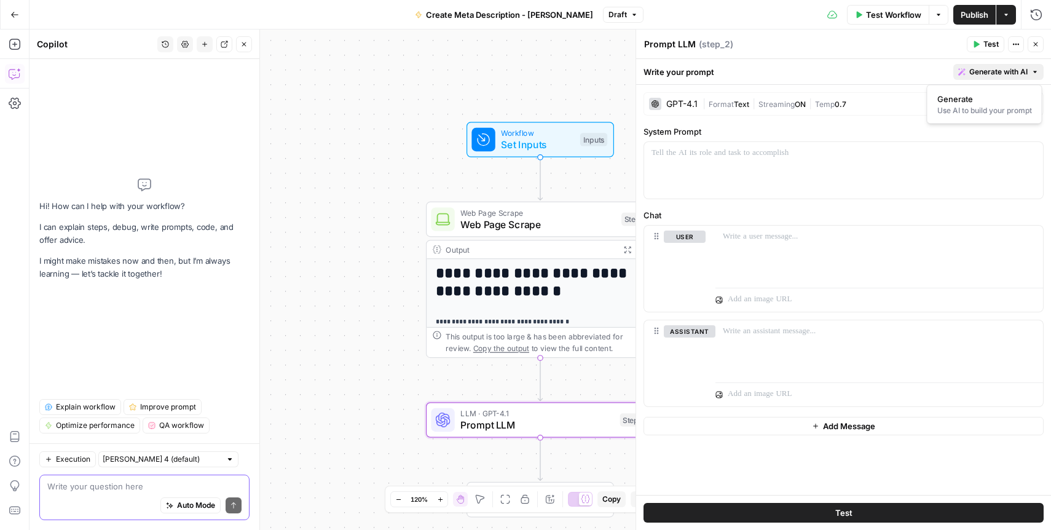
click at [1003, 71] on span "Generate with AI" at bounding box center [998, 71] width 58 height 11
click at [981, 100] on span "Generate" at bounding box center [982, 99] width 90 height 12
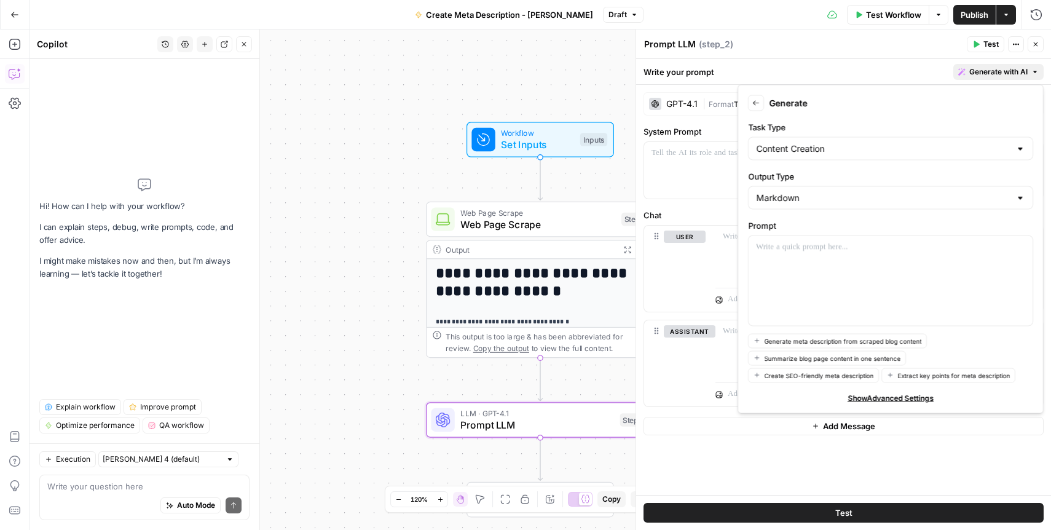
click at [914, 170] on label "Output Type" at bounding box center [890, 176] width 285 height 12
click at [914, 192] on input "Markdown" at bounding box center [883, 198] width 254 height 12
type input "Markdown"
click at [914, 170] on label "Output Type" at bounding box center [890, 176] width 285 height 12
click at [914, 192] on input "Markdown" at bounding box center [883, 198] width 254 height 12
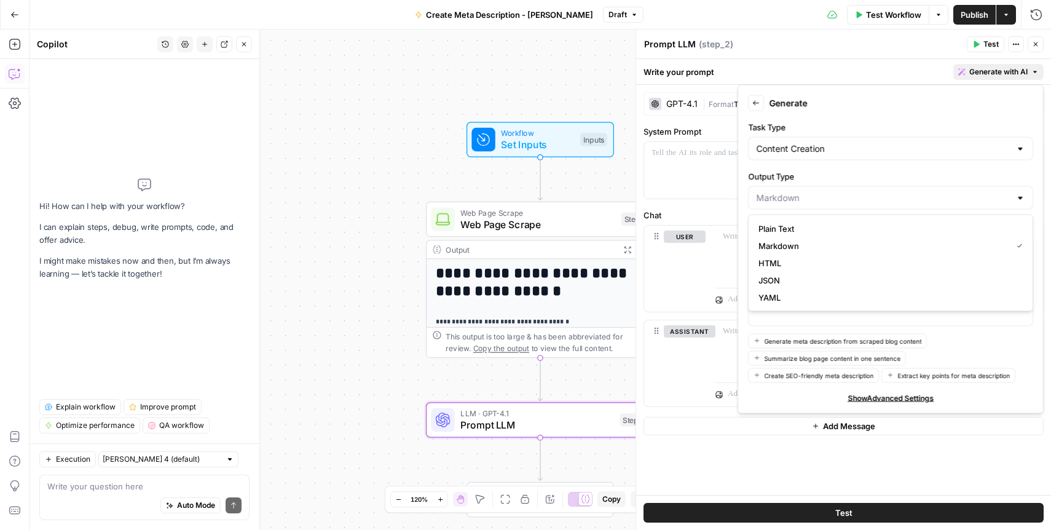
type input "Markdown"
click at [914, 170] on label "Output Type" at bounding box center [890, 176] width 285 height 12
click at [914, 192] on input "Markdown" at bounding box center [883, 198] width 254 height 12
click at [851, 237] on button "Markdown" at bounding box center [891, 245] width 274 height 17
type input "Markdown"
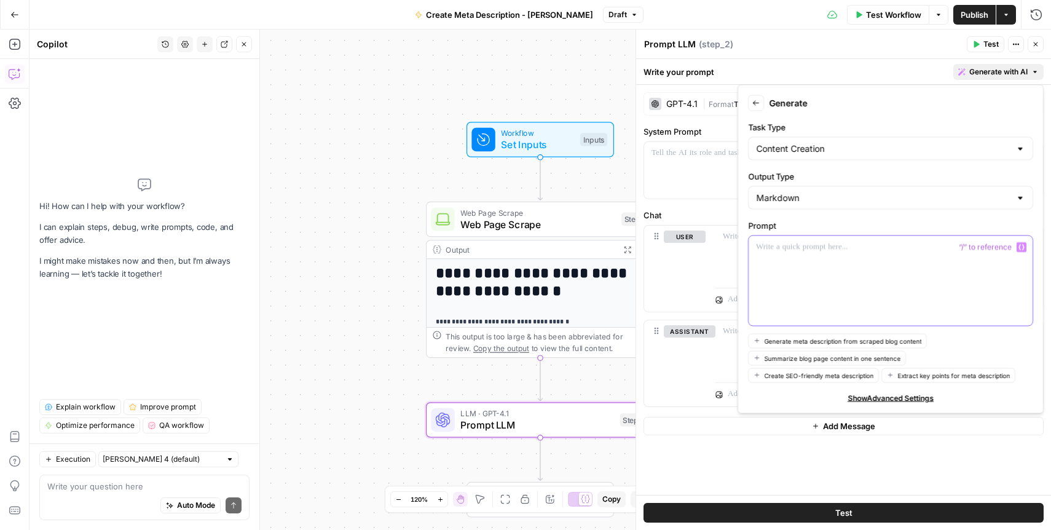
click at [851, 266] on div at bounding box center [891, 281] width 284 height 90
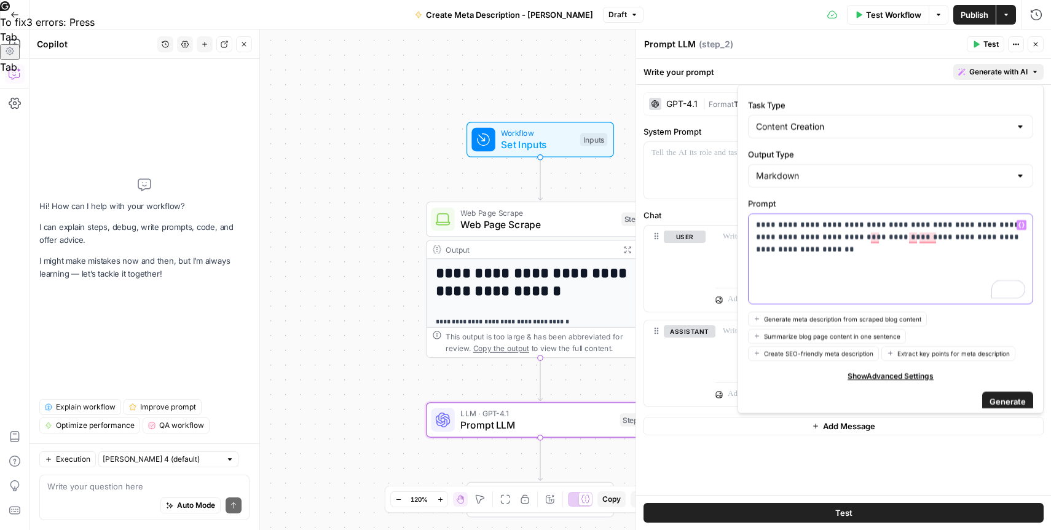
scroll to position [30, 0]
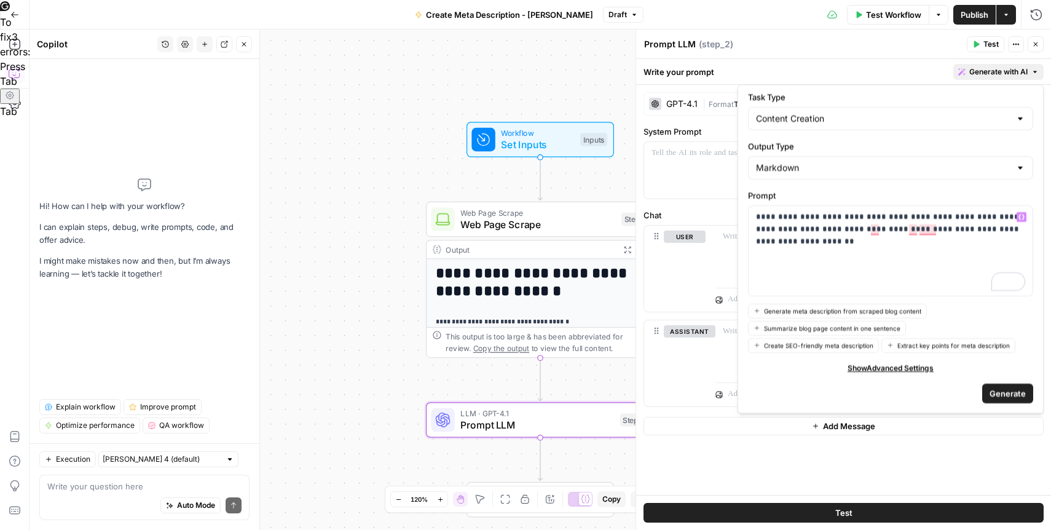
click at [1008, 389] on span "Generate" at bounding box center [1008, 393] width 36 height 12
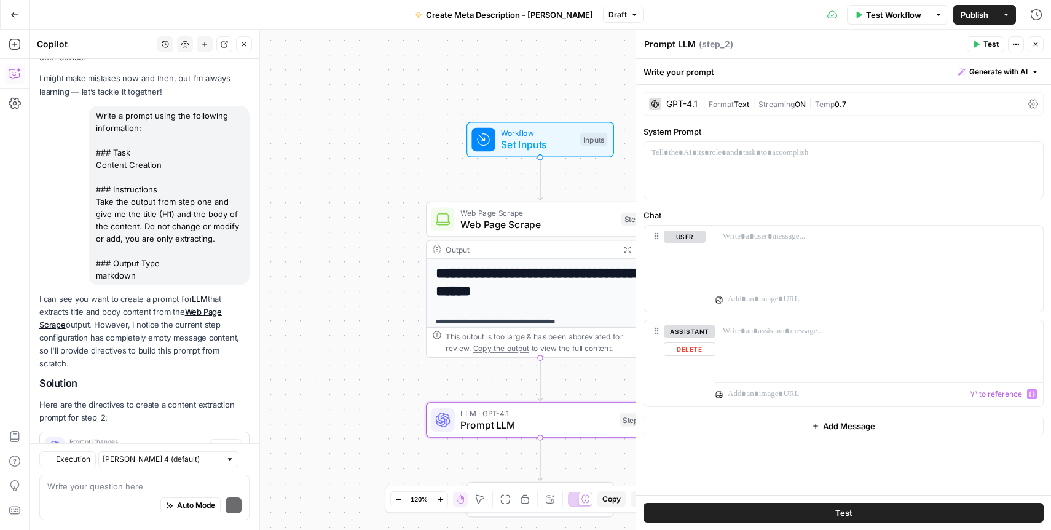
scroll to position [87, 0]
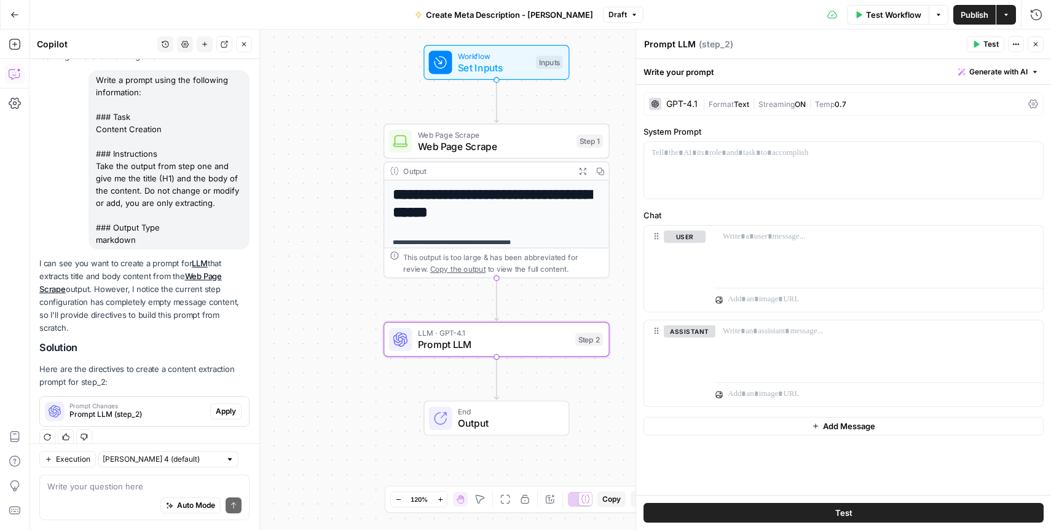
click at [159, 409] on span "Prompt LLM (step_2)" at bounding box center [137, 414] width 136 height 11
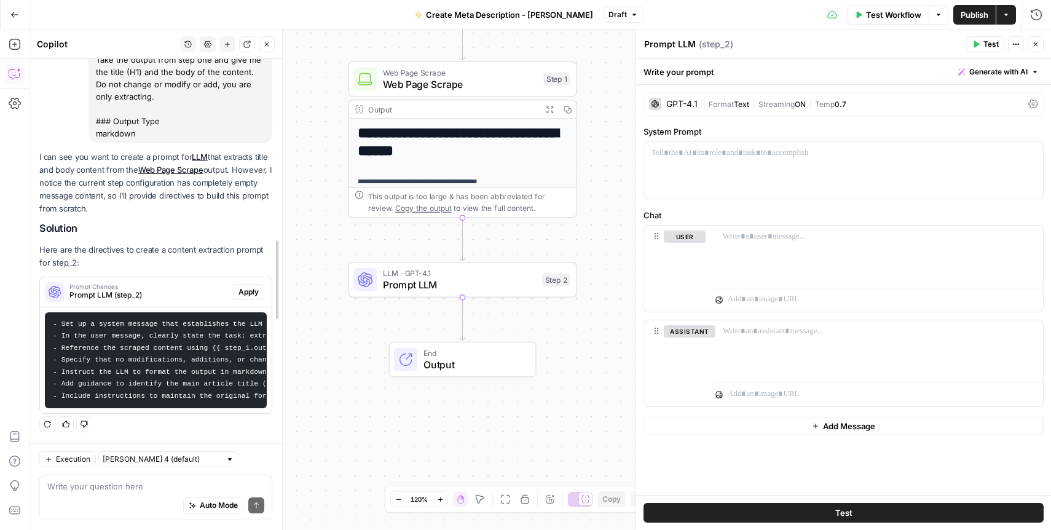
scroll to position [130, 0]
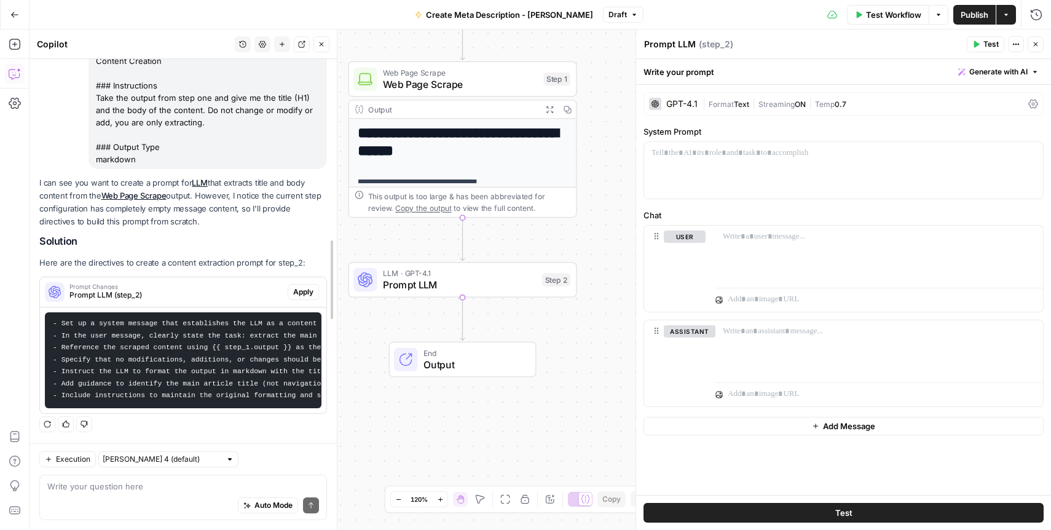
drag, startPoint x: 258, startPoint y: 263, endPoint x: 357, endPoint y: 265, distance: 99.0
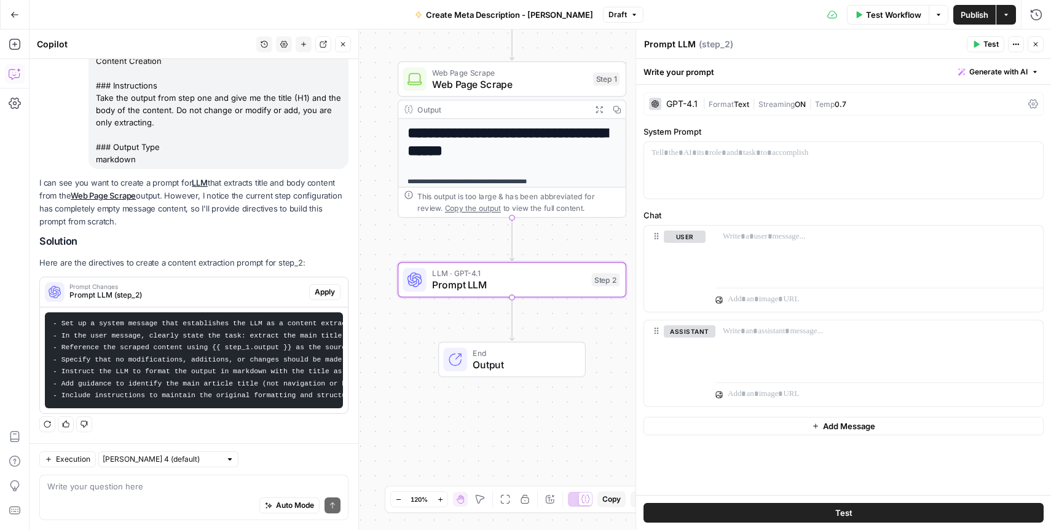
click at [328, 294] on span "Apply" at bounding box center [325, 291] width 20 height 11
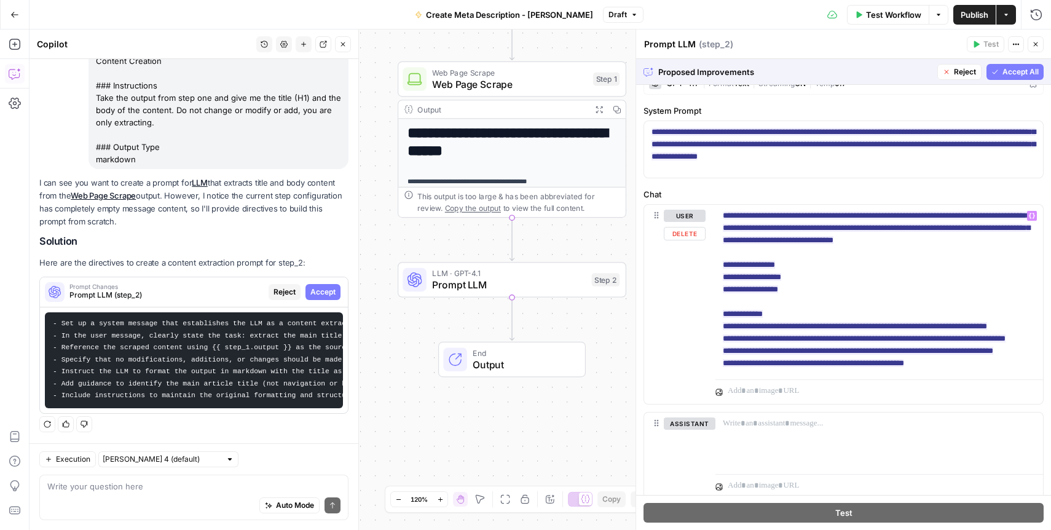
scroll to position [14, 0]
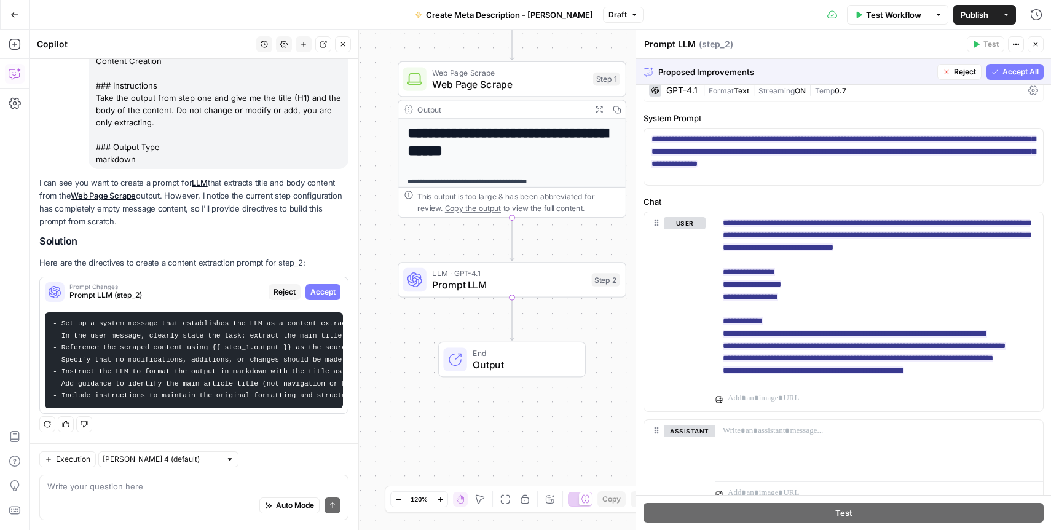
click at [1006, 69] on span "Accept All" at bounding box center [1021, 71] width 36 height 11
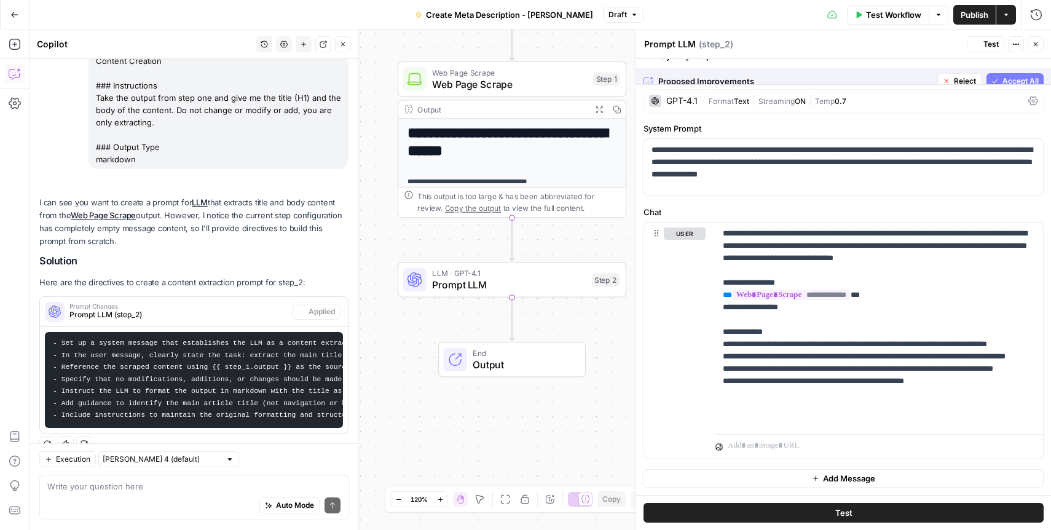
scroll to position [0, 0]
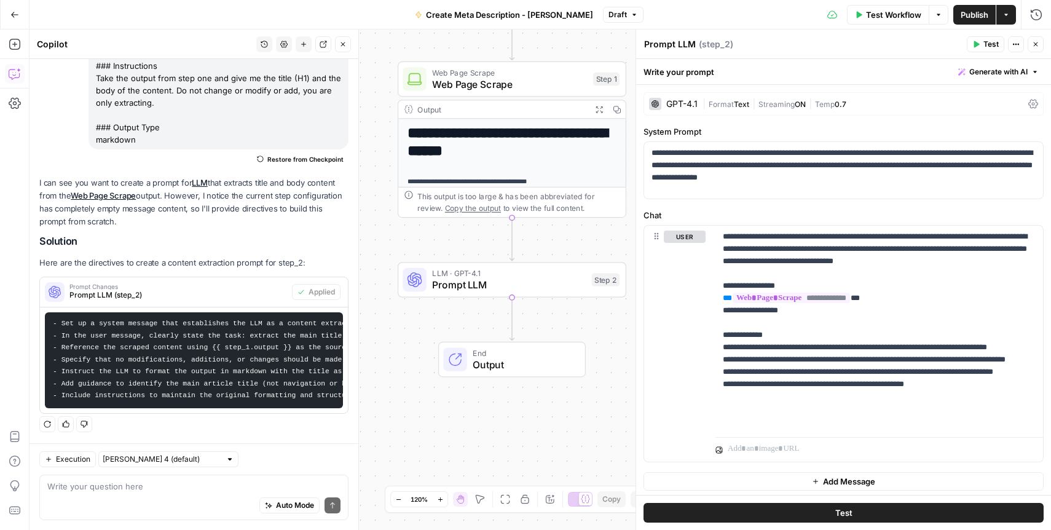
click at [537, 288] on span "Prompt LLM" at bounding box center [509, 284] width 154 height 15
click at [981, 42] on div "Publish P" at bounding box center [973, 41] width 40 height 12
click at [923, 41] on div "Prompt LLM Prompt LLM ( step_2 )" at bounding box center [804, 44] width 320 height 14
click at [978, 42] on icon "button" at bounding box center [975, 44] width 7 height 7
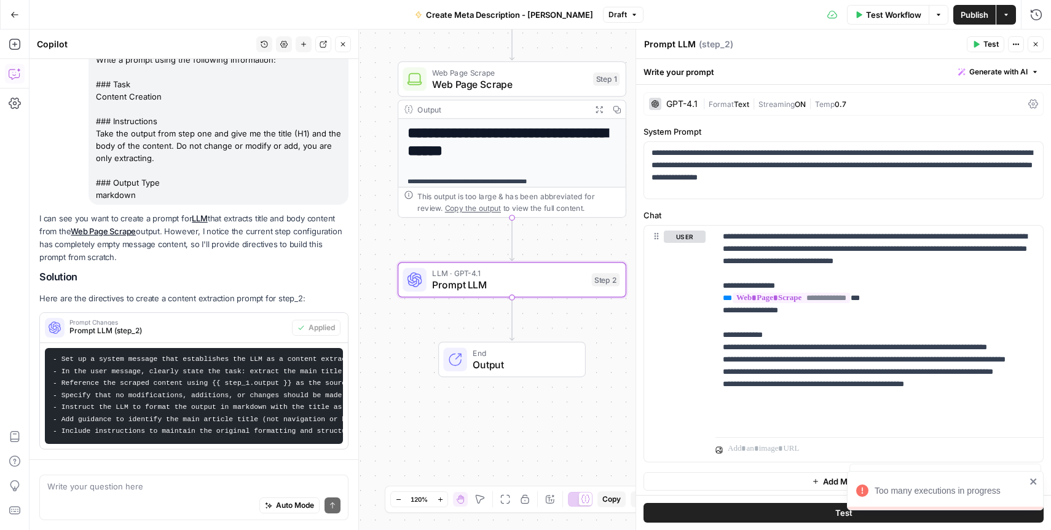
scroll to position [150, 0]
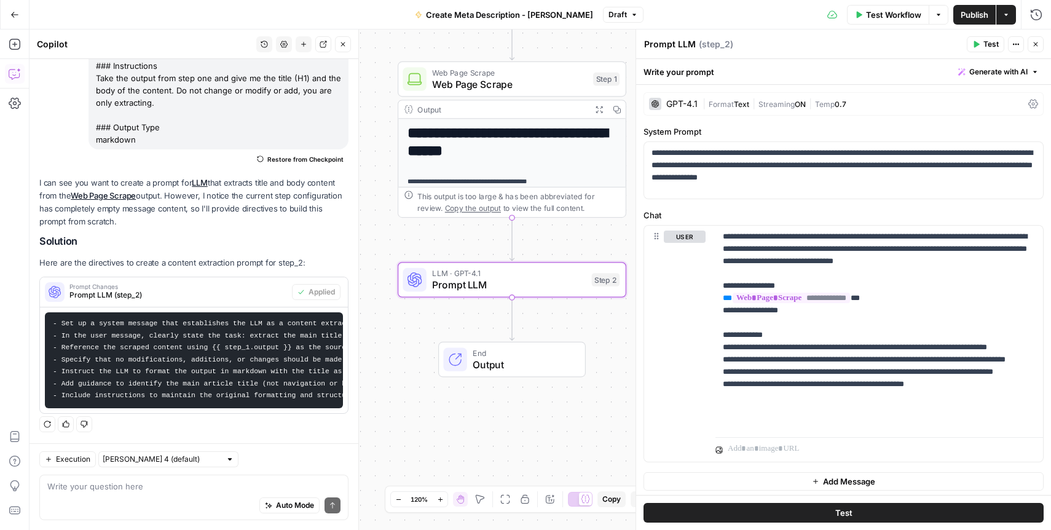
click at [968, 14] on span "Publish" at bounding box center [975, 15] width 28 height 12
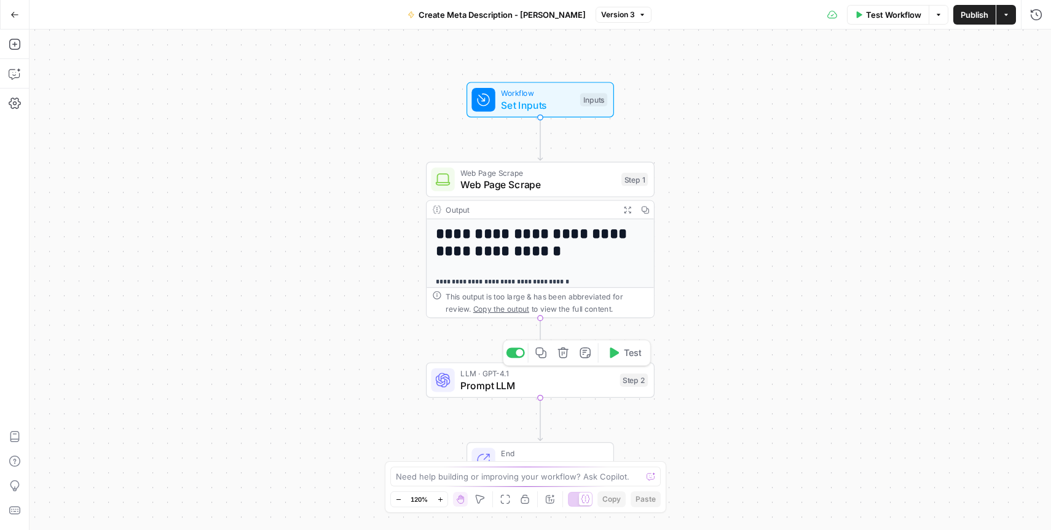
click at [563, 376] on span "LLM · GPT-4.1" at bounding box center [537, 374] width 154 height 12
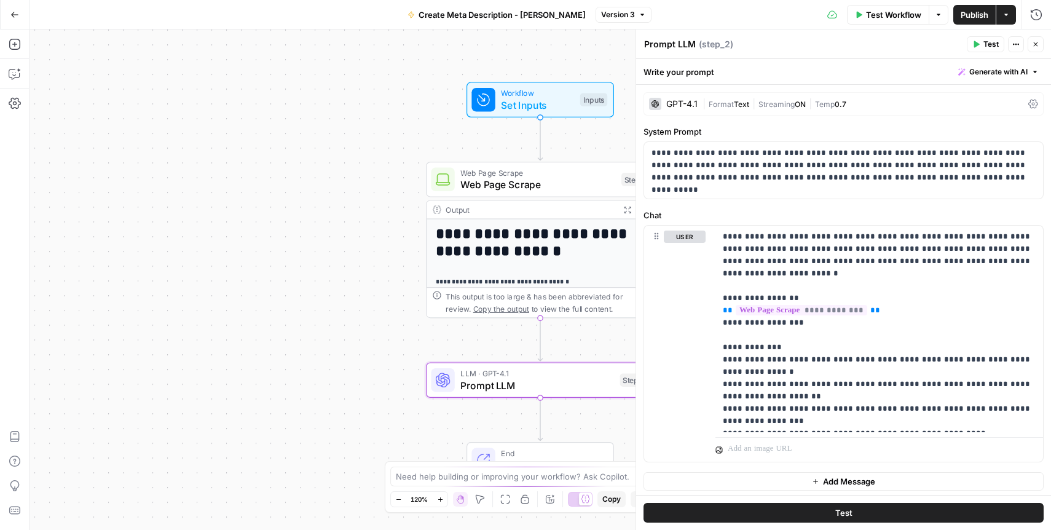
click at [986, 42] on span "Test" at bounding box center [991, 44] width 15 height 11
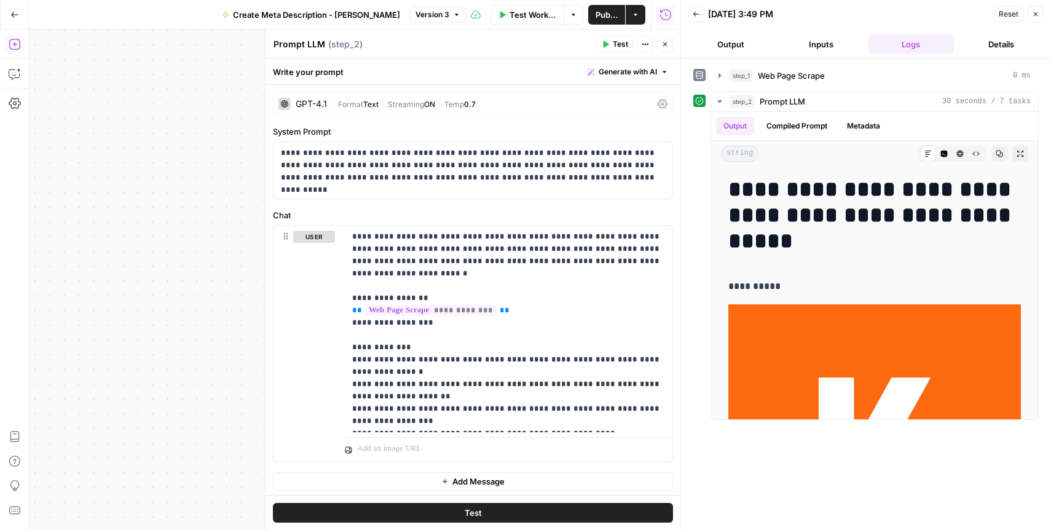
click at [667, 49] on button "Close" at bounding box center [665, 44] width 16 height 16
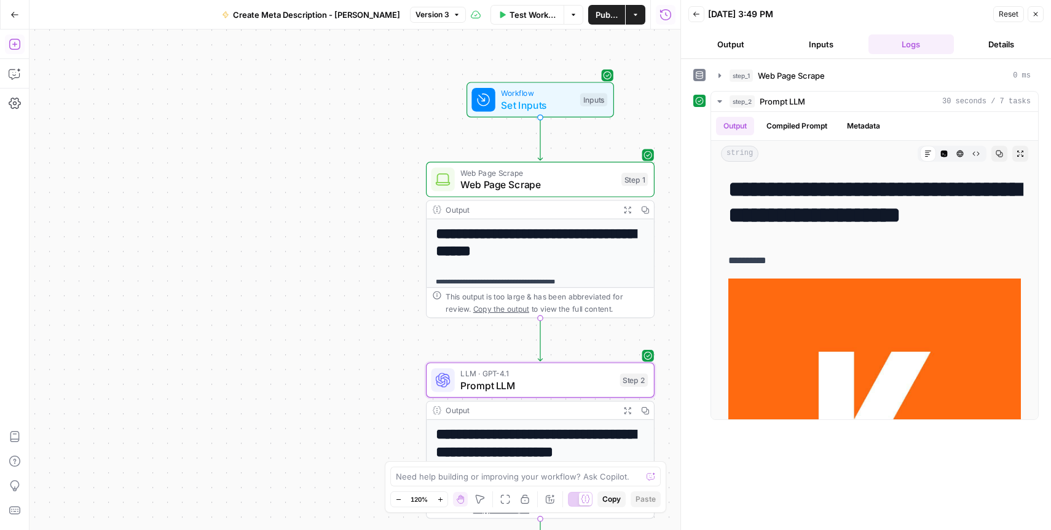
click at [1036, 14] on icon "button" at bounding box center [1036, 14] width 4 height 4
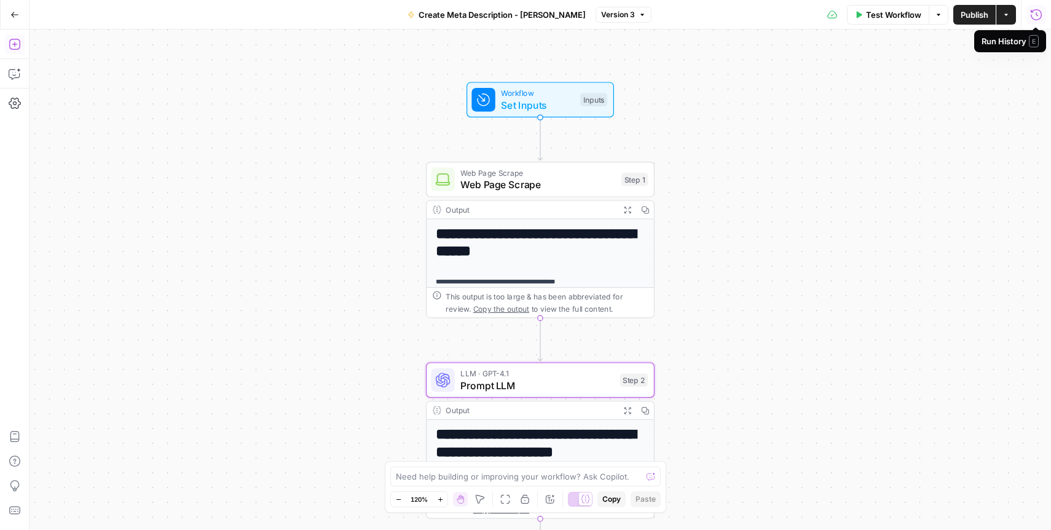
click at [1036, 17] on icon "button" at bounding box center [1036, 15] width 12 height 12
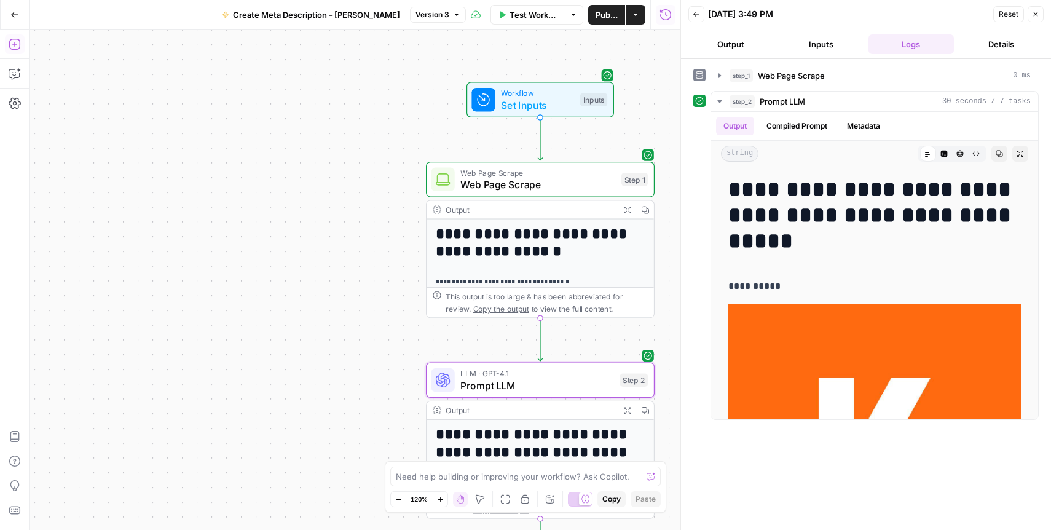
click at [888, 46] on button "Logs" at bounding box center [911, 44] width 85 height 20
click at [724, 106] on icon "button" at bounding box center [720, 102] width 10 height 10
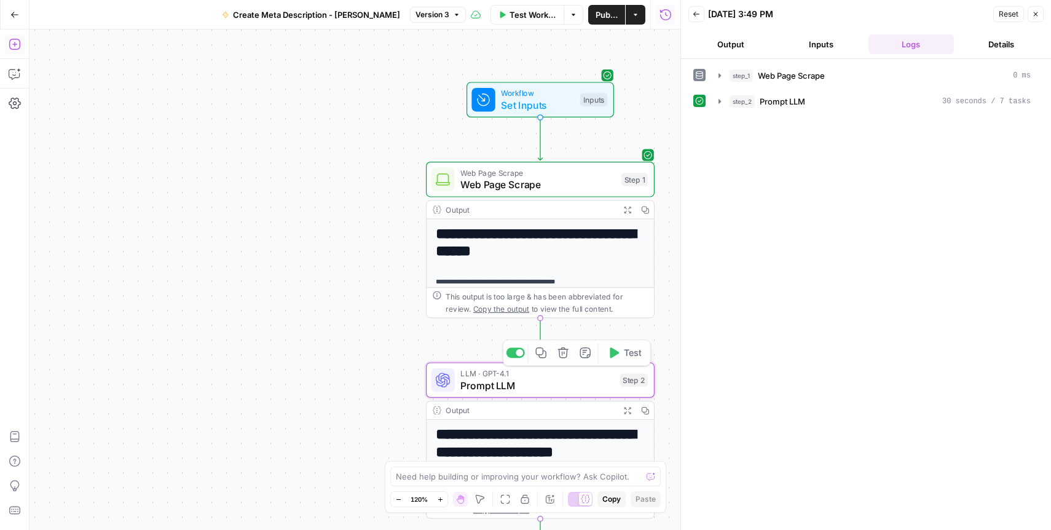
click at [552, 435] on h1 "**********" at bounding box center [541, 443] width 210 height 35
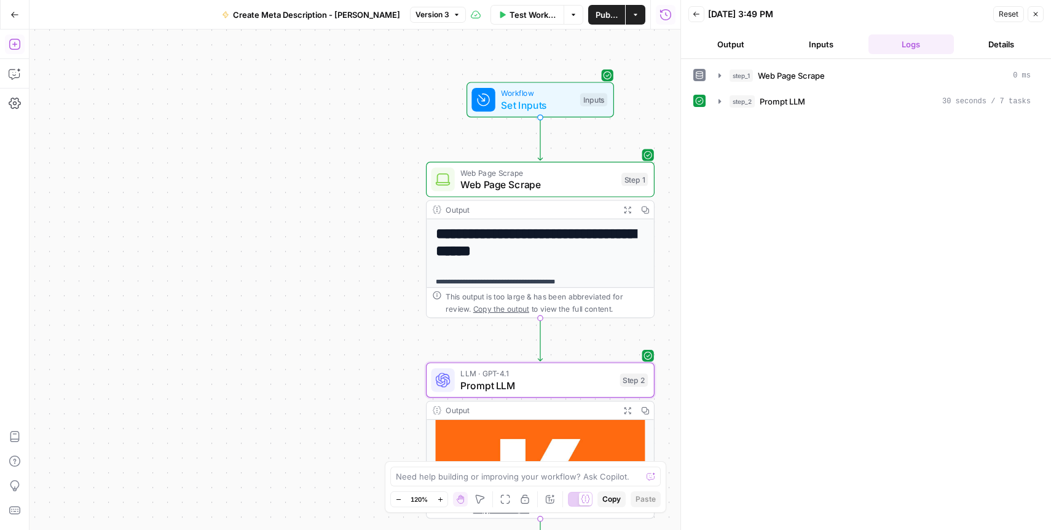
scroll to position [95, 0]
click at [543, 409] on div "Output" at bounding box center [530, 410] width 168 height 12
click at [826, 103] on div "step_2 Prompt LLM 30 seconds / 7 tasks" at bounding box center [880, 101] width 301 height 12
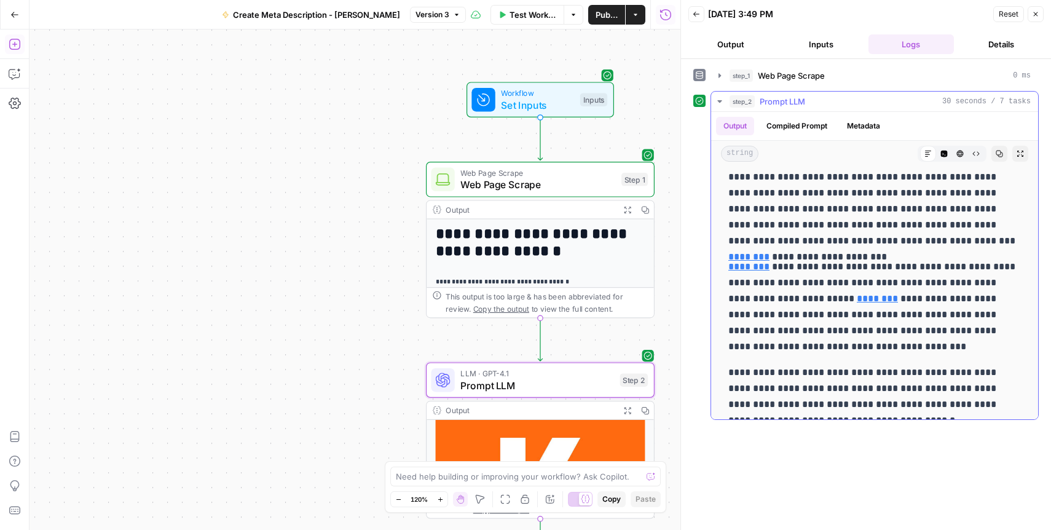
scroll to position [1580, 0]
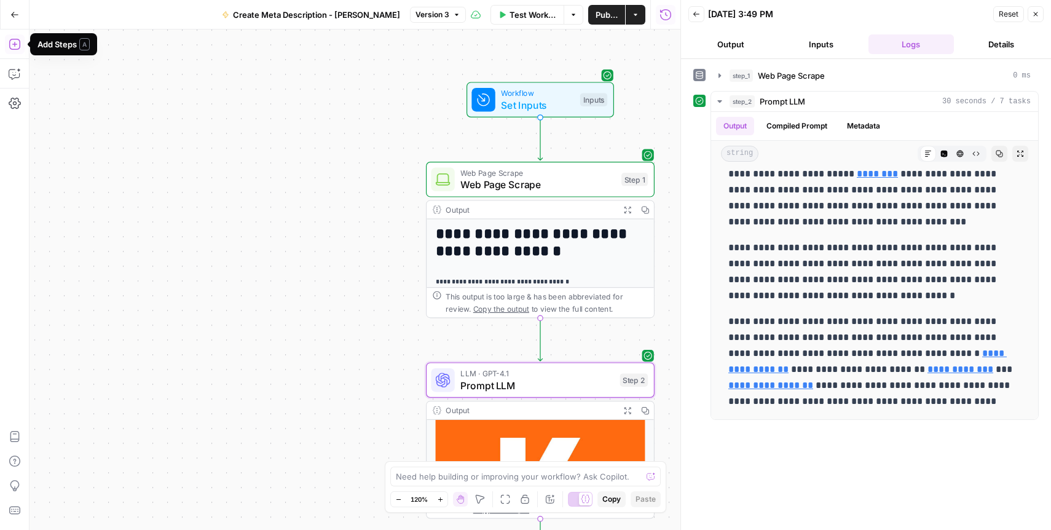
click at [14, 44] on icon "button" at bounding box center [14, 44] width 11 height 11
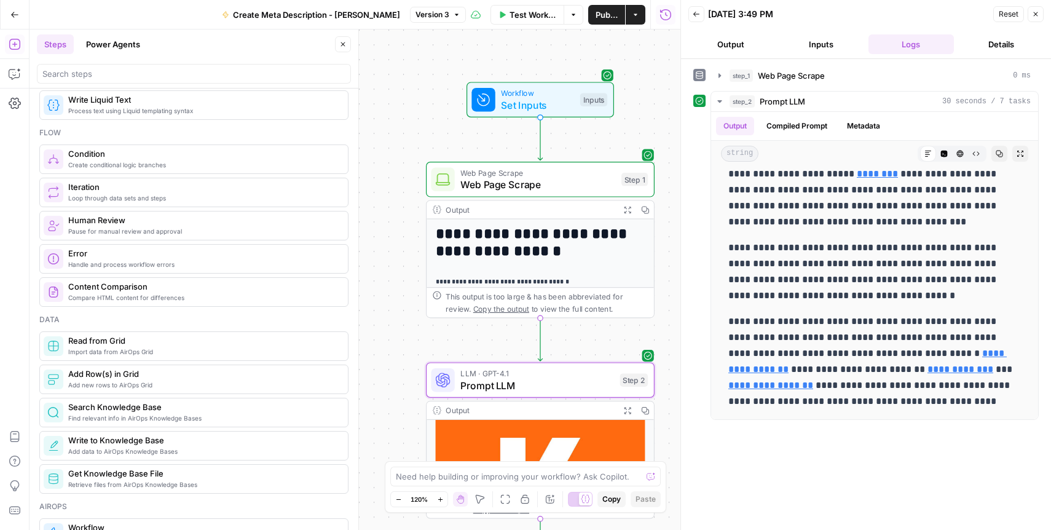
scroll to position [0, 0]
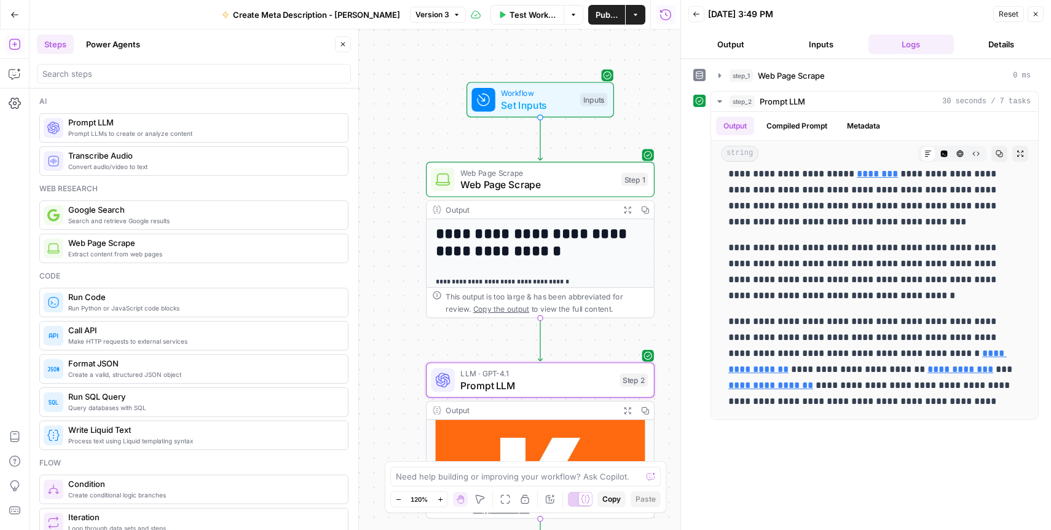
click at [165, 131] on span "Prompt LLMs to create or analyze content" at bounding box center [203, 133] width 270 height 10
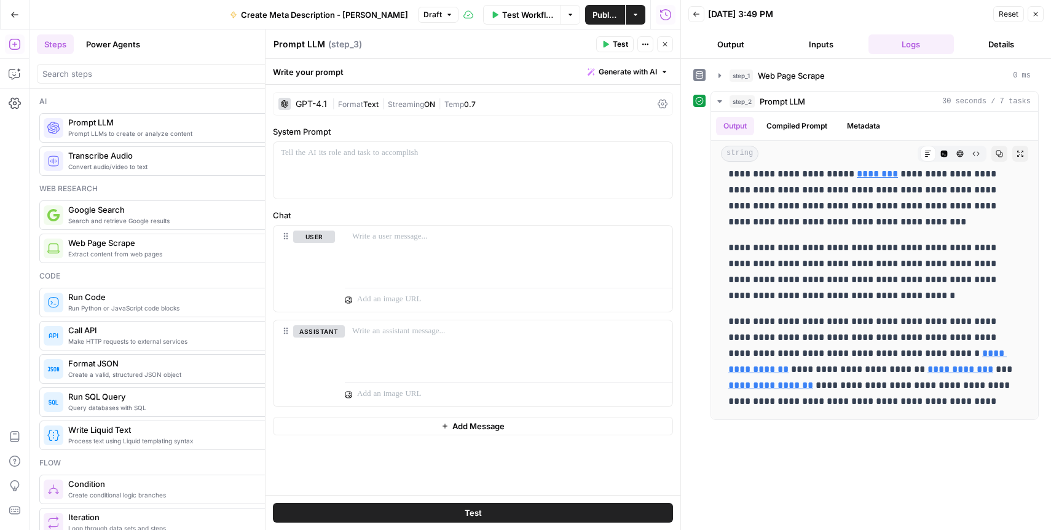
click at [1035, 14] on icon "button" at bounding box center [1036, 14] width 4 height 4
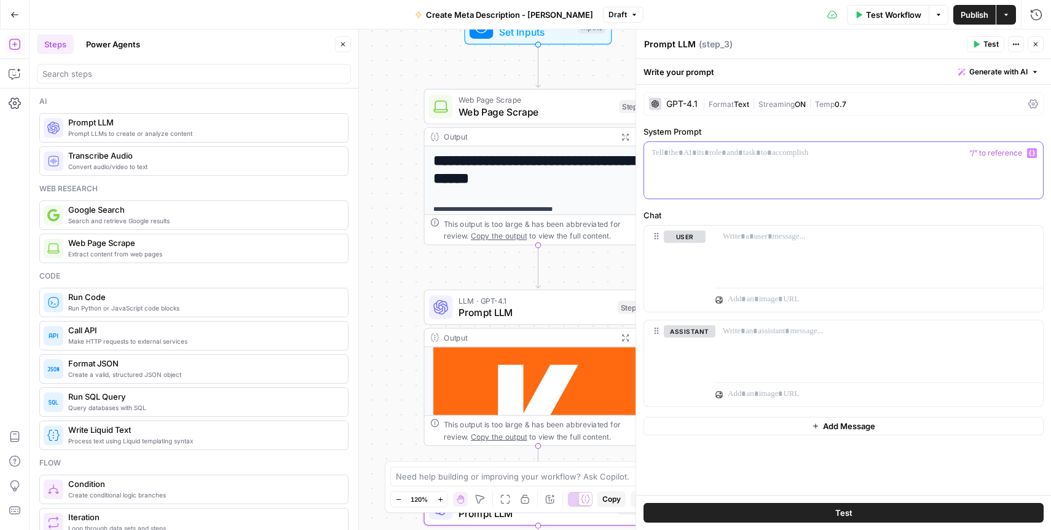
click at [701, 176] on div at bounding box center [843, 170] width 399 height 57
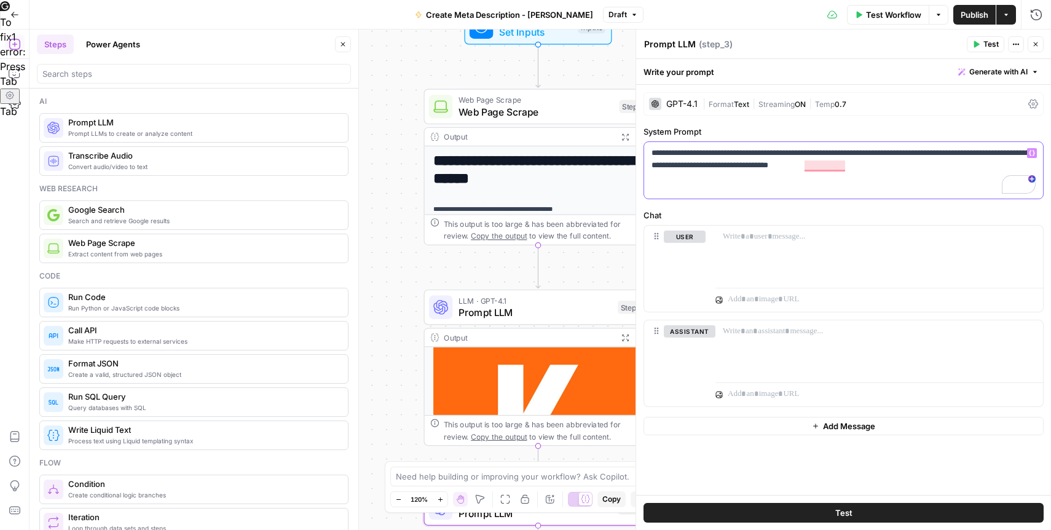
click at [755, 164] on p "**********" at bounding box center [844, 159] width 384 height 25
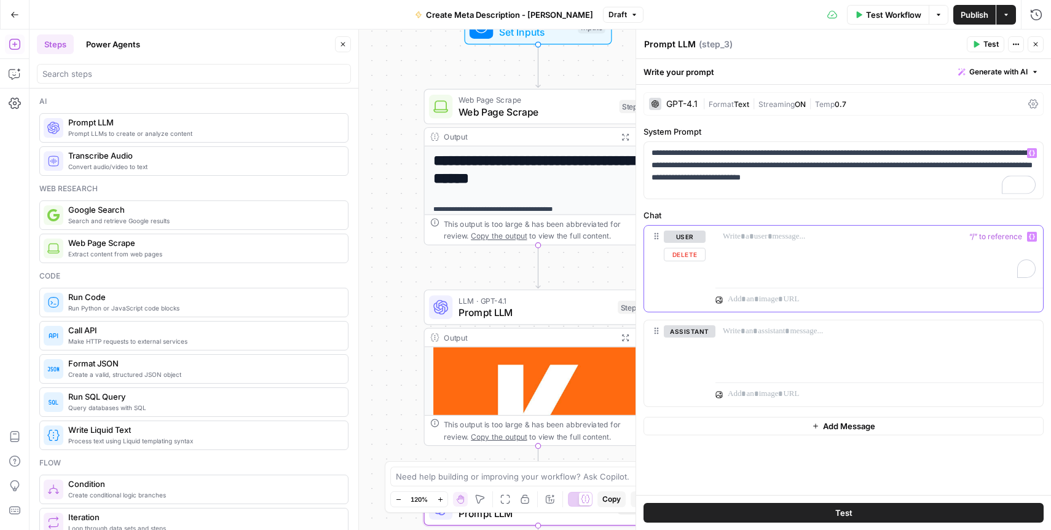
click at [764, 269] on div "To enrich screen reader interactions, please activate Accessibility in Grammarl…" at bounding box center [880, 254] width 328 height 57
click at [542, 315] on span "Prompt LLM" at bounding box center [536, 312] width 154 height 15
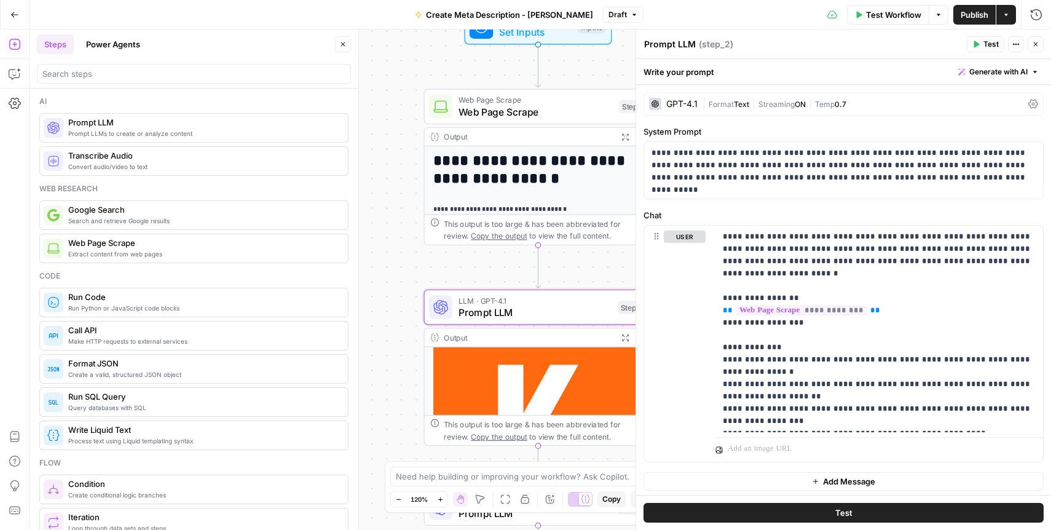
click at [674, 49] on textarea "Prompt LLM" at bounding box center [670, 44] width 52 height 12
type textarea "Extract Title + Body"
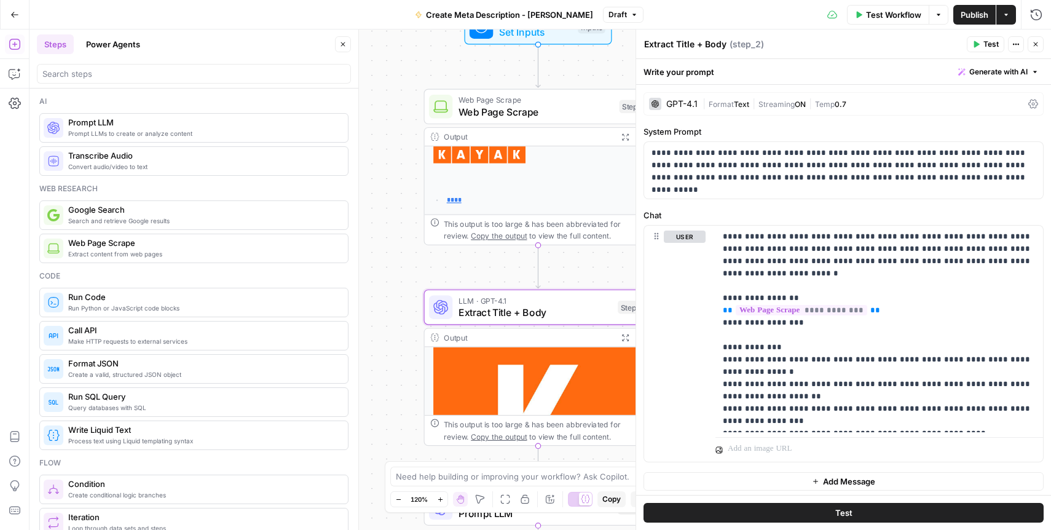
scroll to position [211, 0]
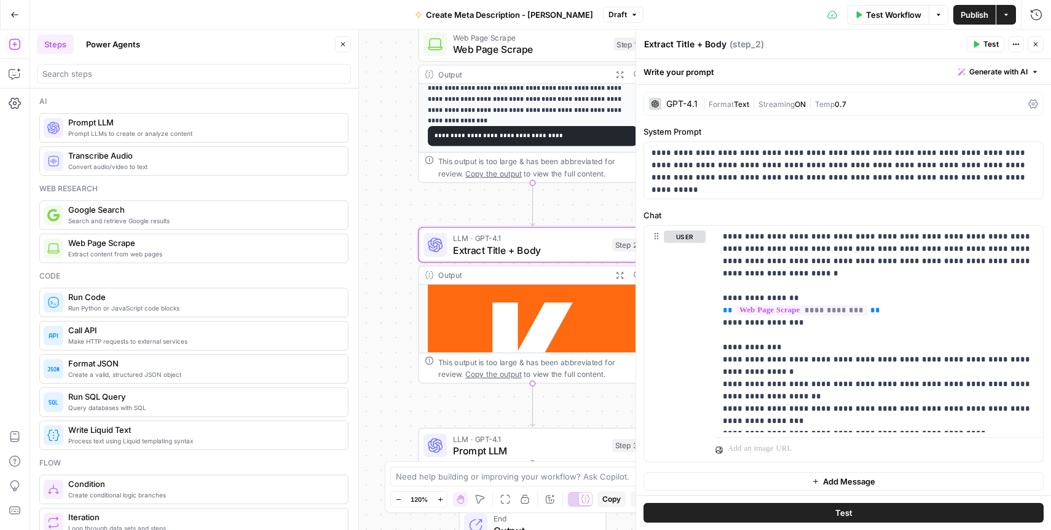
click at [570, 444] on span "Prompt LLM" at bounding box center [530, 450] width 154 height 15
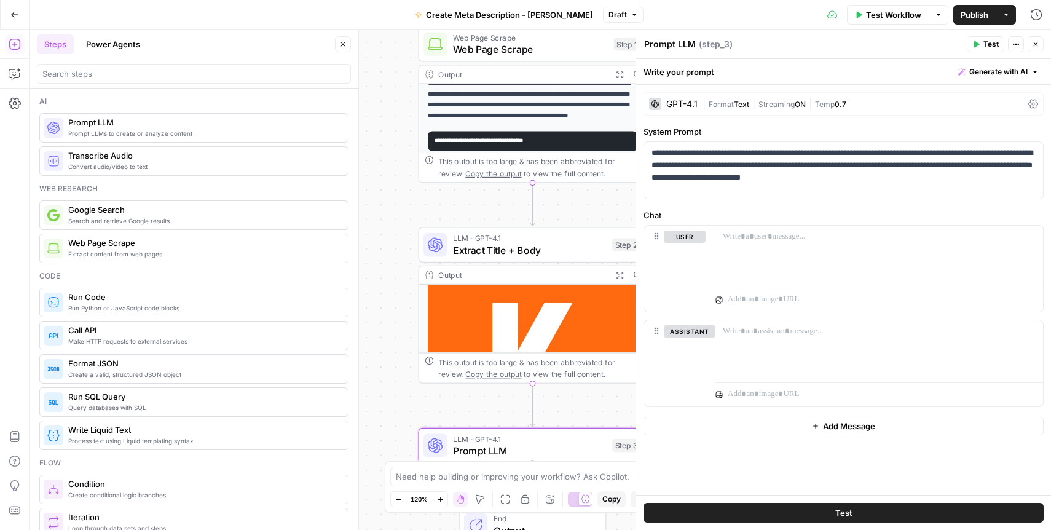
click at [671, 44] on textarea "Prompt LLM" at bounding box center [670, 44] width 52 height 12
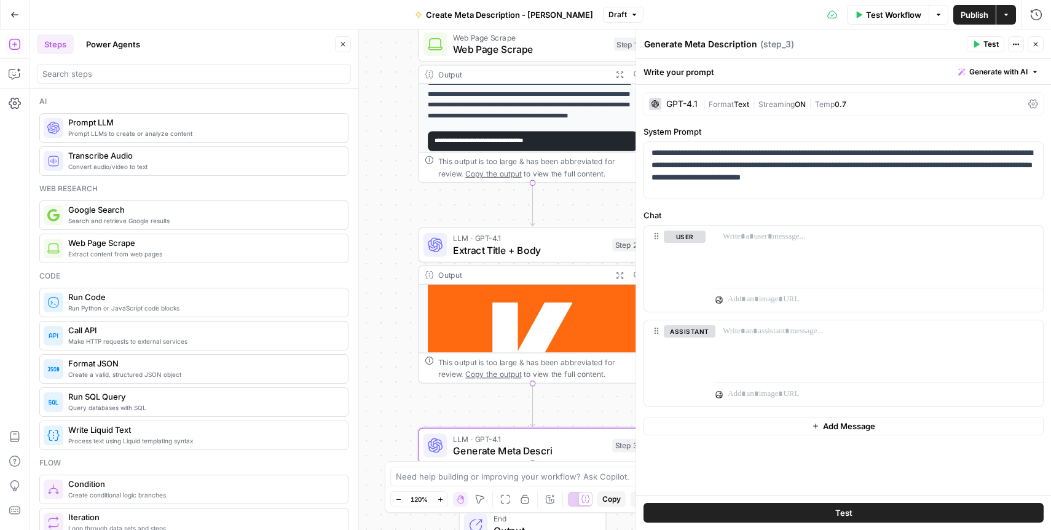
type textarea "Generate Meta Description"
click at [395, 318] on div "**********" at bounding box center [541, 280] width 1022 height 500
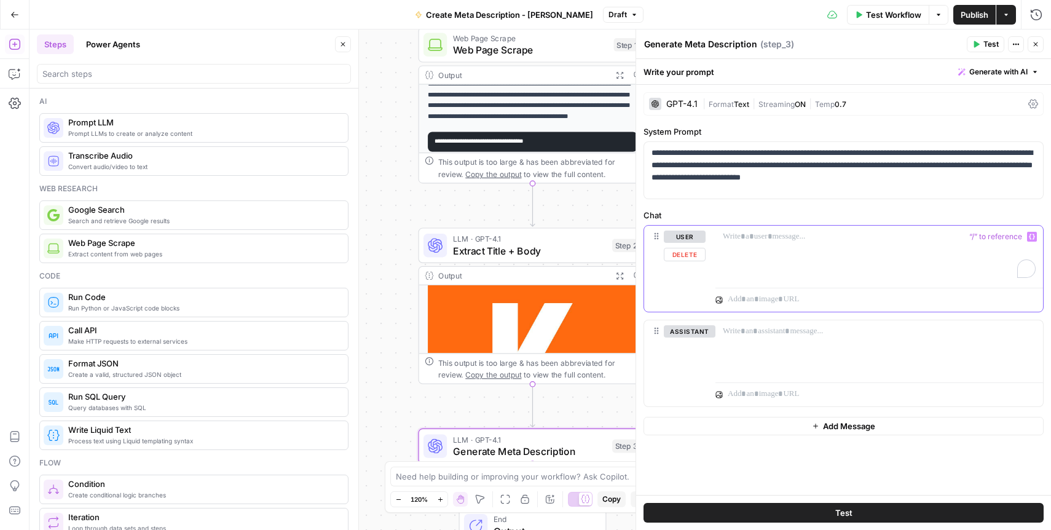
click at [749, 248] on div "To enrich screen reader interactions, please activate Accessibility in Grammarl…" at bounding box center [880, 254] width 328 height 57
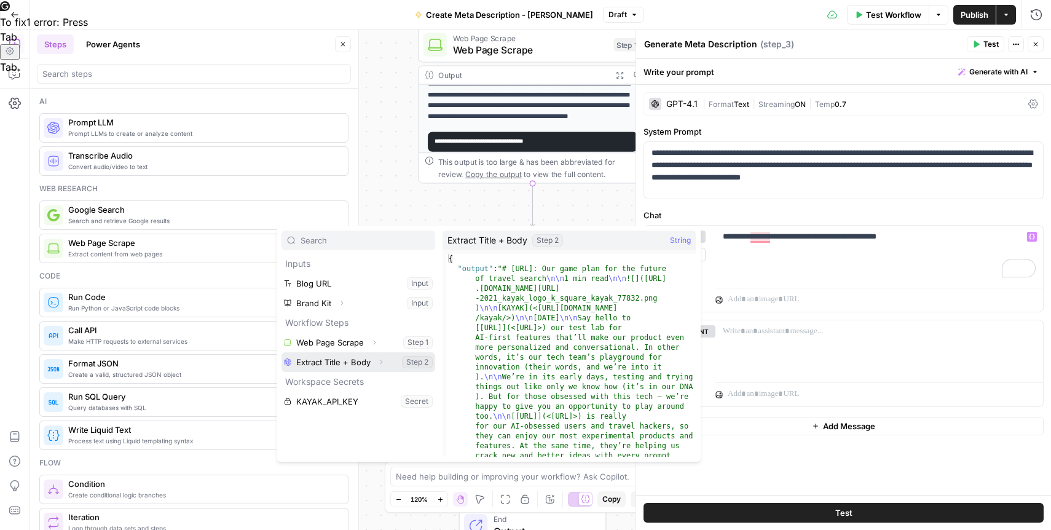
click at [325, 360] on button "Select variable Extract Title + Body" at bounding box center [359, 362] width 154 height 20
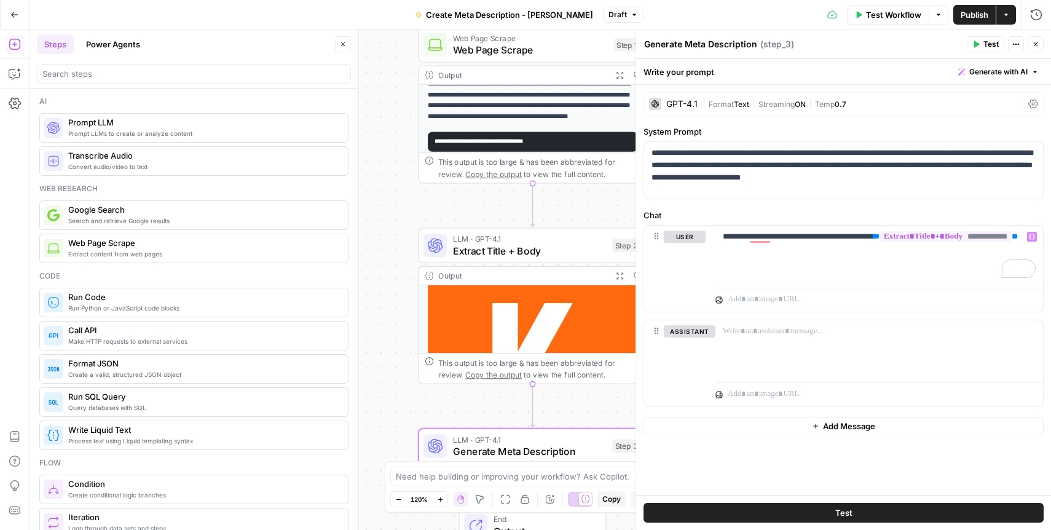
click at [985, 48] on span "Test" at bounding box center [991, 44] width 15 height 11
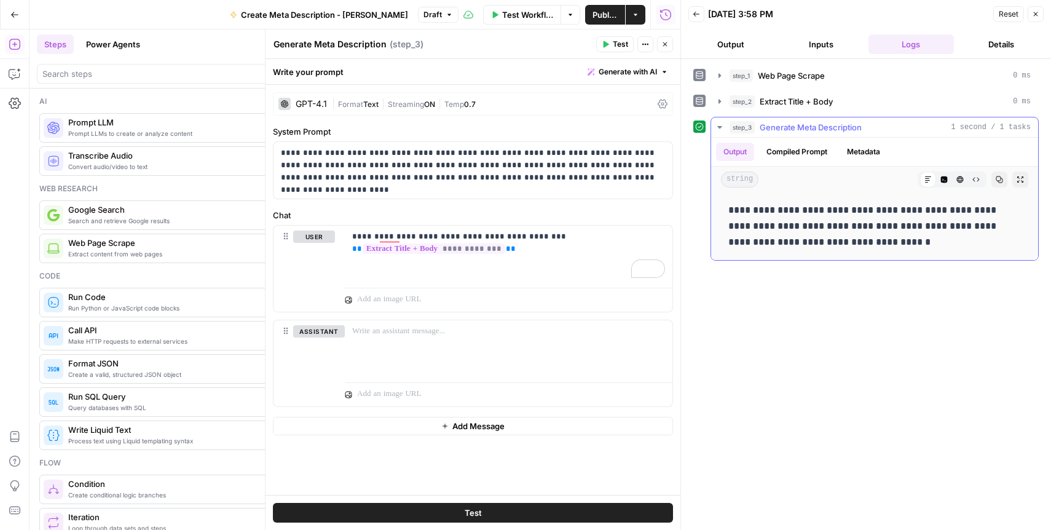
click at [840, 234] on p "**********" at bounding box center [874, 226] width 293 height 48
copy p "**********"
